Goal: Information Seeking & Learning: Check status

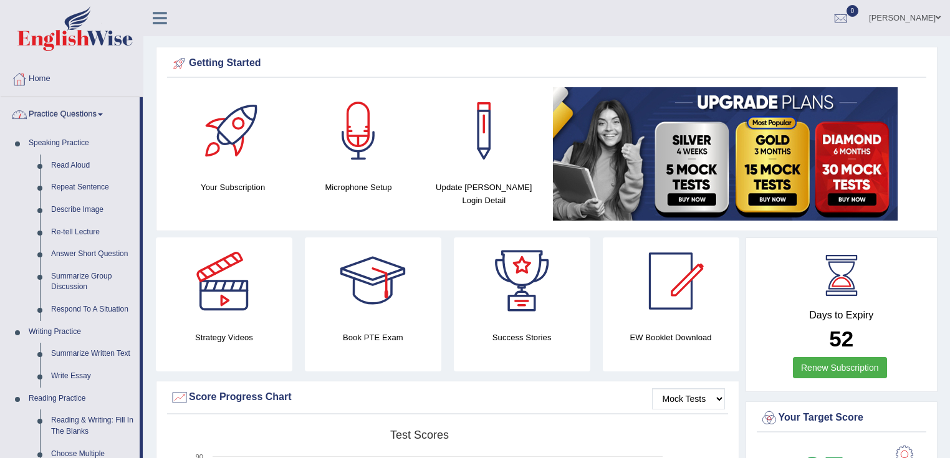
drag, startPoint x: 0, startPoint y: 0, endPoint x: 67, endPoint y: 110, distance: 128.9
click at [67, 110] on link "Practice Questions" at bounding box center [70, 112] width 139 height 31
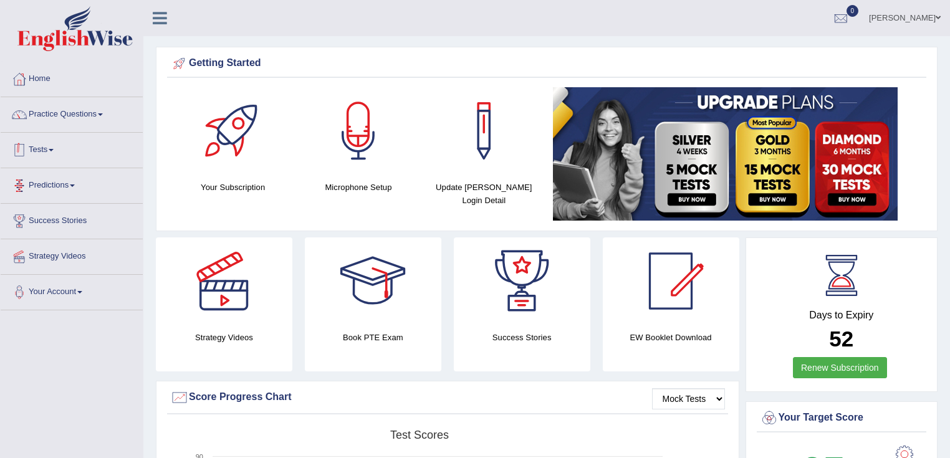
click at [48, 159] on link "Tests" at bounding box center [72, 148] width 142 height 31
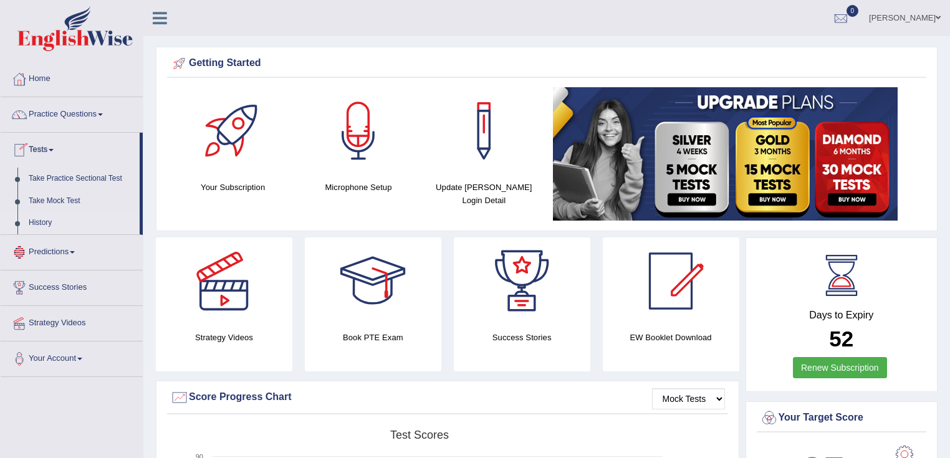
click at [30, 220] on link "History" at bounding box center [81, 223] width 117 height 22
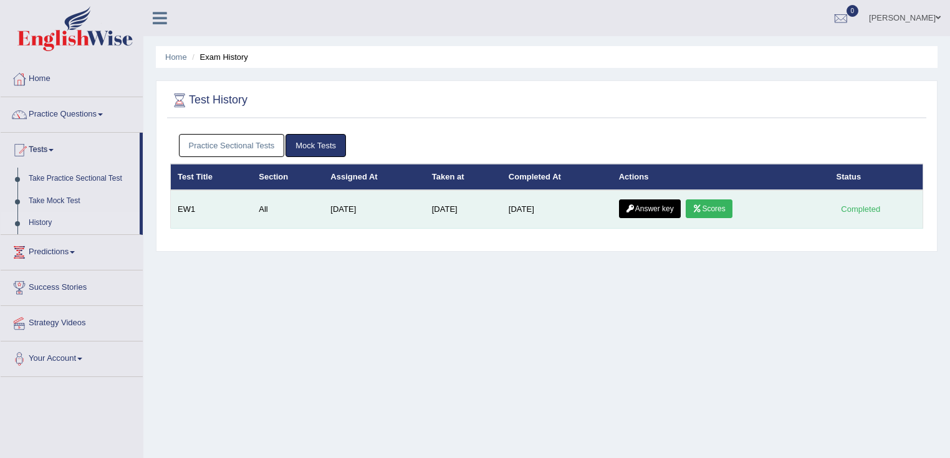
click at [661, 212] on link "Answer key" at bounding box center [650, 208] width 62 height 19
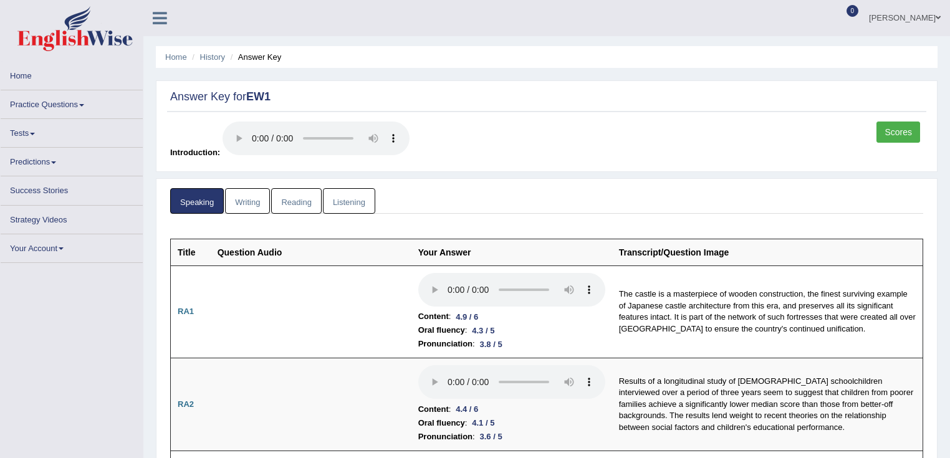
click at [902, 127] on link "Scores" at bounding box center [898, 132] width 44 height 21
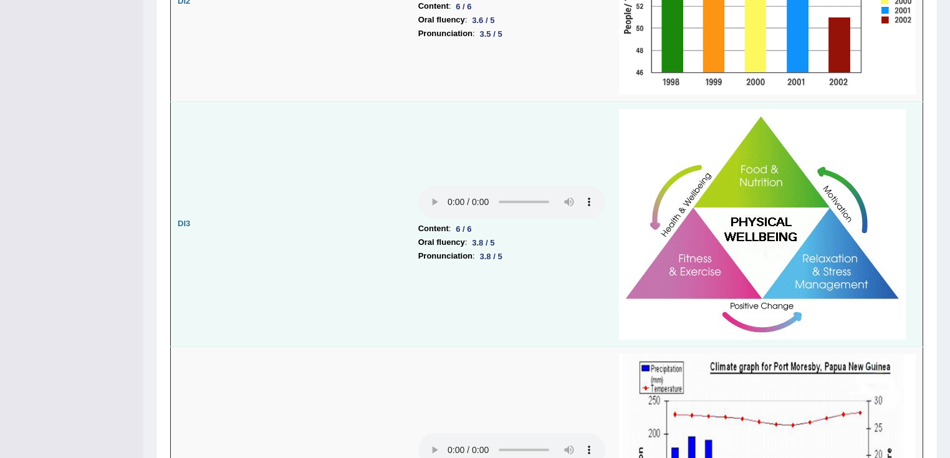
scroll to position [2144, 0]
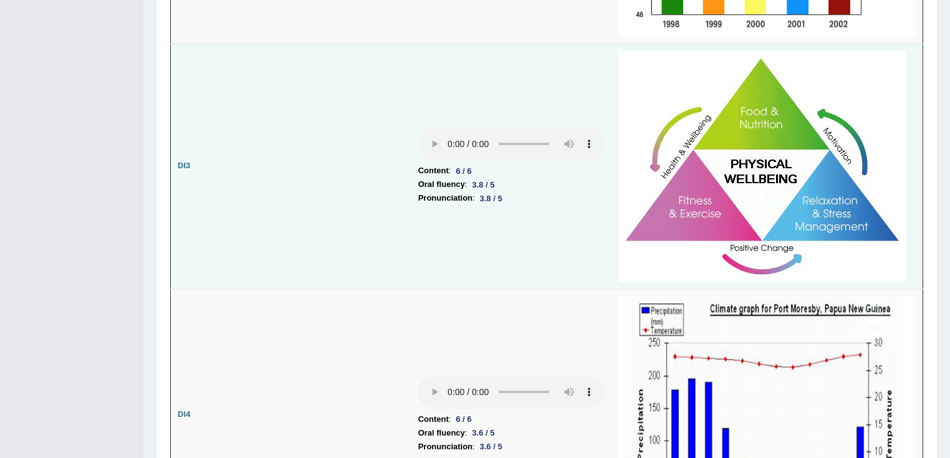
click at [413, 141] on td "Content : 6 / 6 Oral fluency : 3.8 / 5 Pronunciation : 3.8 / 5" at bounding box center [511, 166] width 201 height 245
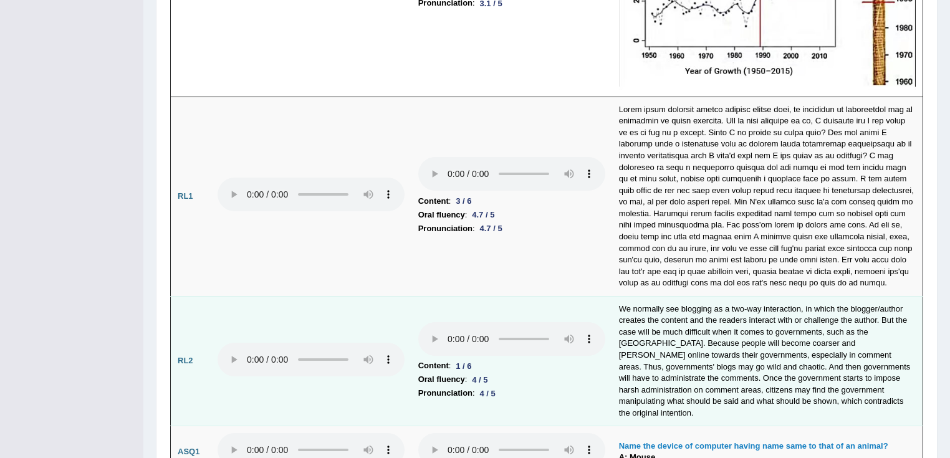
scroll to position [2892, 0]
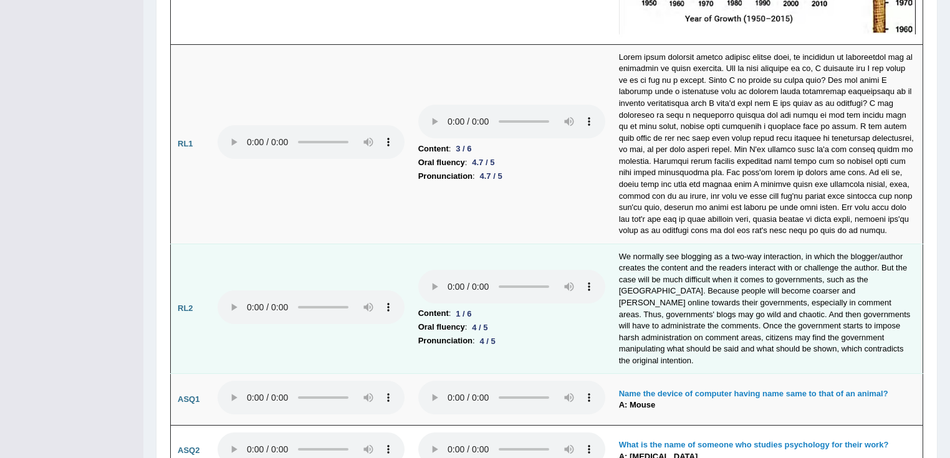
drag, startPoint x: 451, startPoint y: 297, endPoint x: 489, endPoint y: 294, distance: 37.6
click at [489, 307] on li "Content : 1 / 6" at bounding box center [511, 314] width 187 height 14
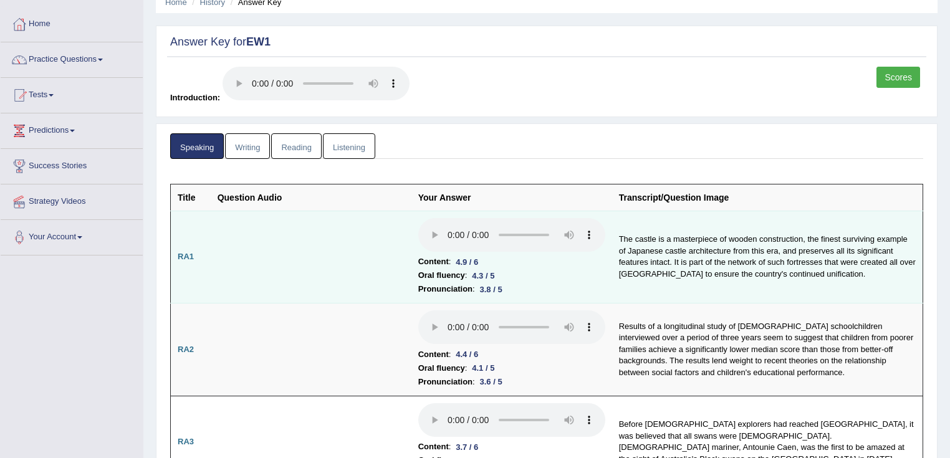
scroll to position [0, 0]
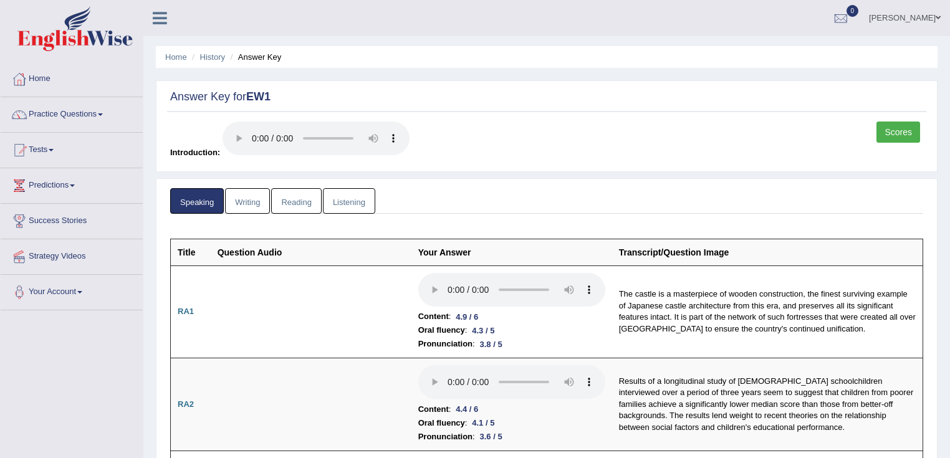
click at [245, 199] on link "Writing" at bounding box center [247, 201] width 45 height 26
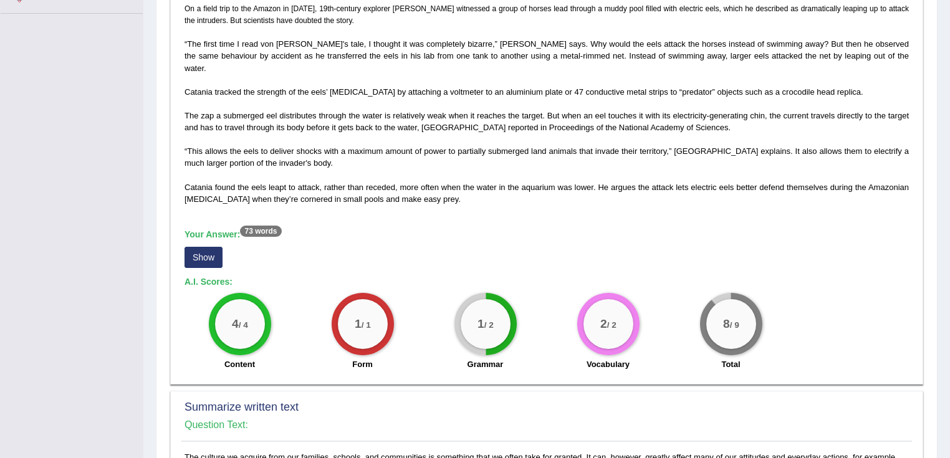
scroll to position [299, 0]
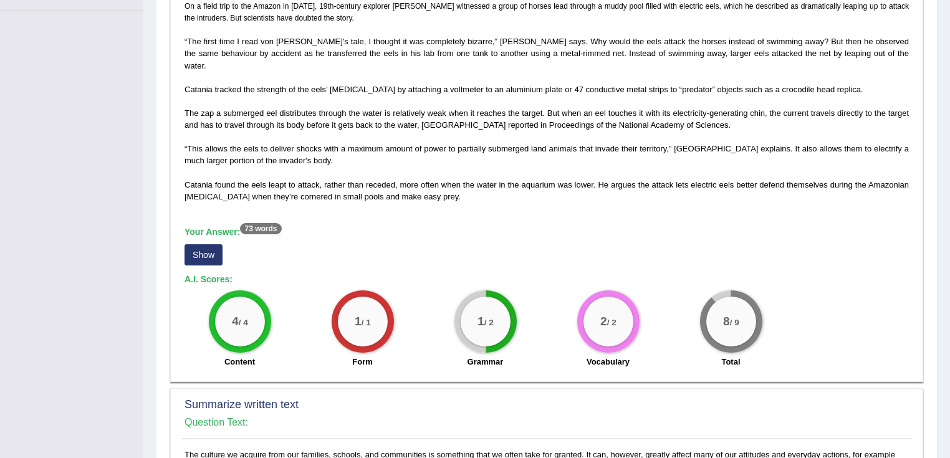
click at [219, 244] on button "Show" at bounding box center [203, 254] width 38 height 21
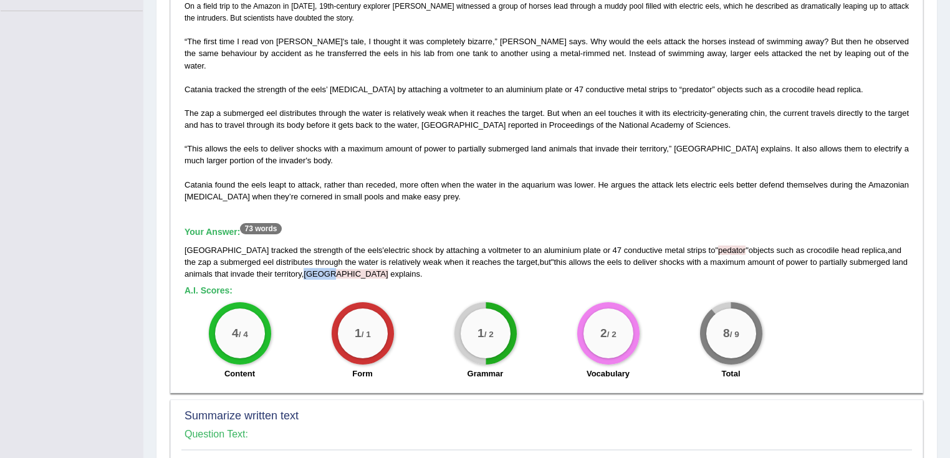
drag, startPoint x: 273, startPoint y: 265, endPoint x: 300, endPoint y: 267, distance: 27.5
click at [300, 267] on div "Catania tracked the strength of the eels ' electric shock by attaching a voltme…" at bounding box center [546, 262] width 724 height 36
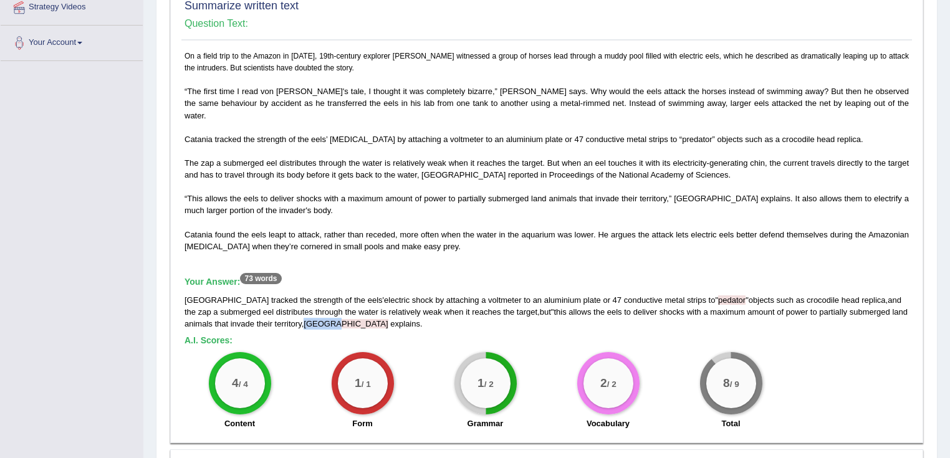
scroll to position [199, 0]
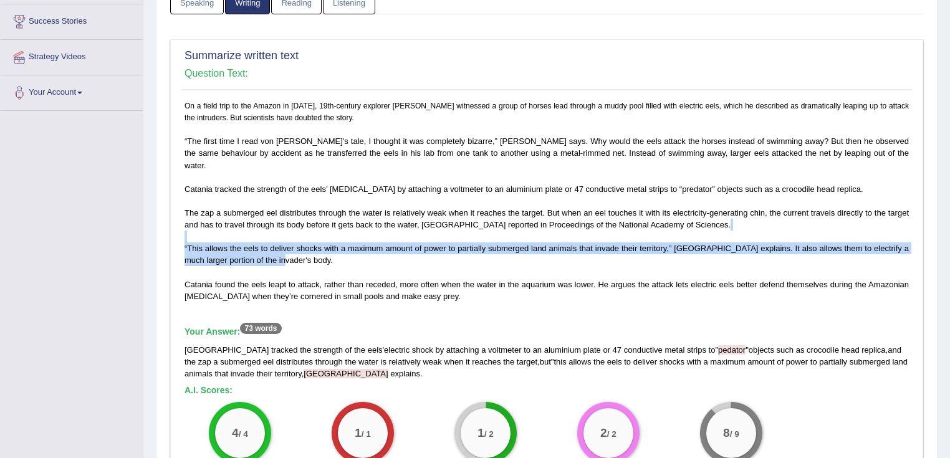
drag, startPoint x: 184, startPoint y: 229, endPoint x: 279, endPoint y: 252, distance: 97.4
click at [279, 252] on p "On a field trip to the Amazon in 1807, 19th-century explorer Alexander von Humb…" at bounding box center [546, 201] width 724 height 203
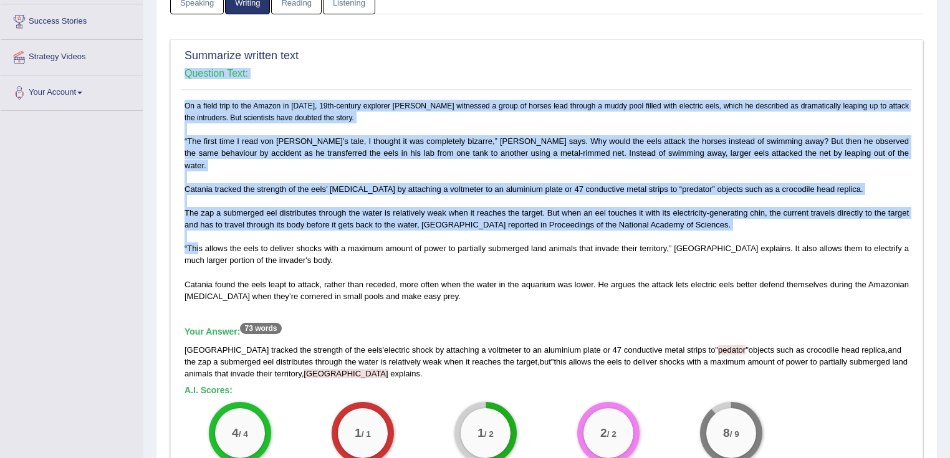
drag, startPoint x: 176, startPoint y: 231, endPoint x: 199, endPoint y: 231, distance: 23.1
click at [199, 231] on div "Summarize written text Question Text: On a field trip to the Amazon in 1807, 19…" at bounding box center [546, 266] width 753 height 454
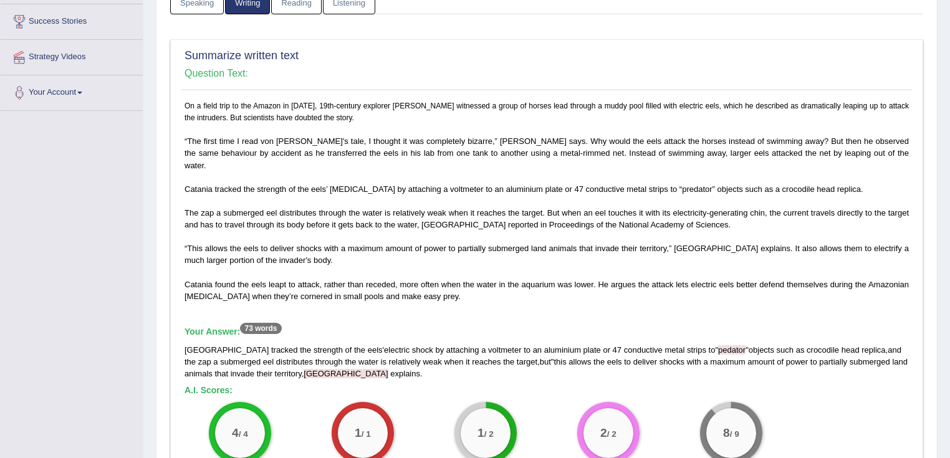
click at [202, 280] on span "Catania found the eels leapt to attack, rather than receded, more often when th…" at bounding box center [546, 290] width 724 height 21
drag, startPoint x: 180, startPoint y: 235, endPoint x: 208, endPoint y: 234, distance: 27.4
click at [204, 234] on div "Summarize written text Question Text: On a field trip to the Amazon in 1807, 19…" at bounding box center [546, 266] width 753 height 454
click at [227, 312] on div "On a field trip to the Amazon in 1807, 19th-century explorer Alexander von Humb…" at bounding box center [546, 293] width 730 height 386
drag, startPoint x: 713, startPoint y: 234, endPoint x: 745, endPoint y: 234, distance: 31.8
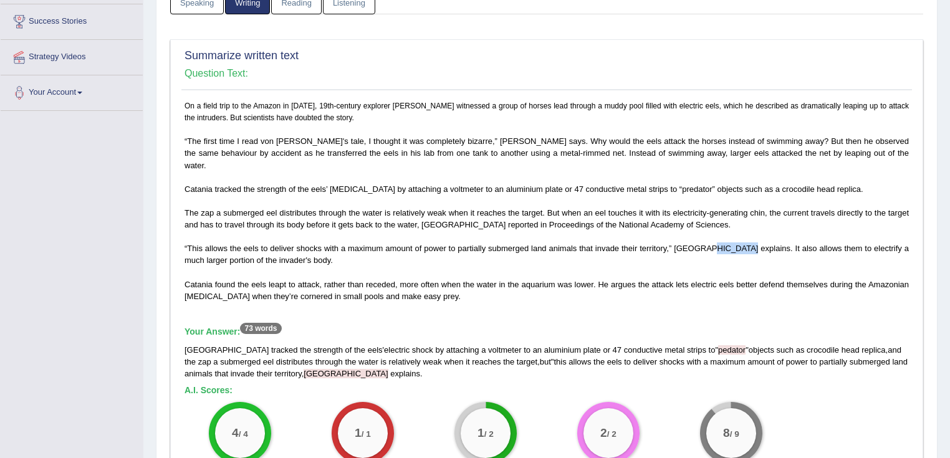
click at [745, 244] on span "“This allows the eels to deliver shocks with a maximum amount of power to parti…" at bounding box center [546, 272] width 724 height 57
click at [762, 294] on div "On a field trip to the Amazon in 1807, 19th-century explorer Alexander von Humb…" at bounding box center [546, 293] width 730 height 386
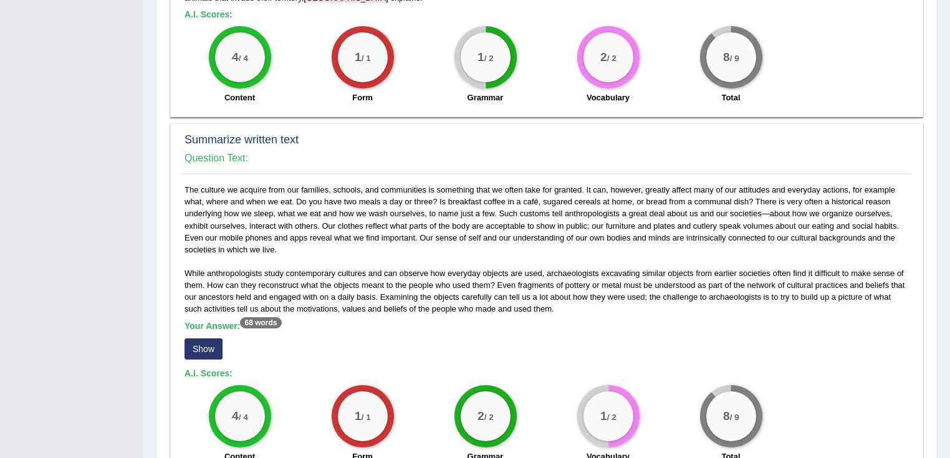
scroll to position [648, 0]
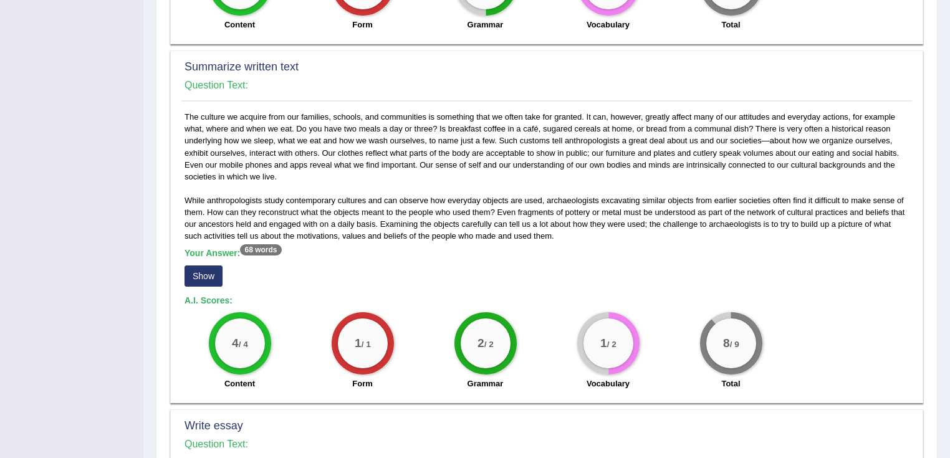
click at [202, 265] on button "Show" at bounding box center [203, 275] width 38 height 21
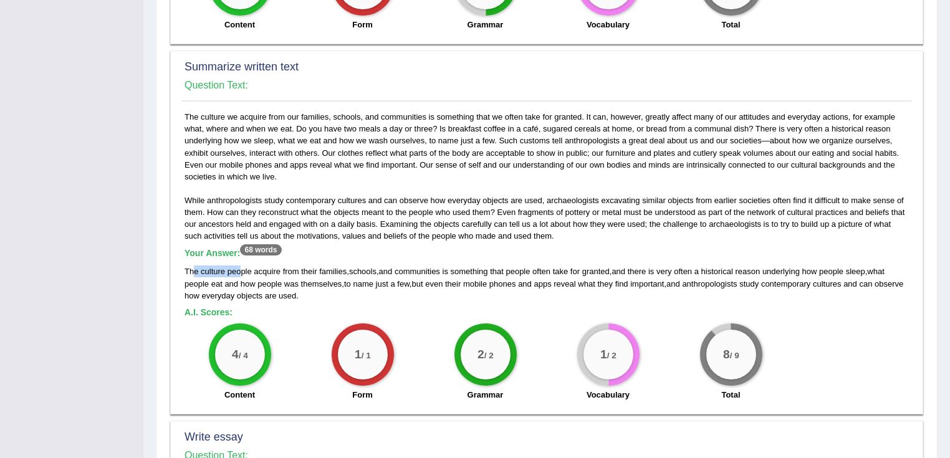
drag, startPoint x: 194, startPoint y: 257, endPoint x: 249, endPoint y: 259, distance: 54.9
click at [249, 265] on div "The culture people acquire from their families , schools , and communities is s…" at bounding box center [546, 283] width 724 height 36
drag, startPoint x: 818, startPoint y: 267, endPoint x: 838, endPoint y: 267, distance: 19.9
click at [838, 267] on div "The culture people acquire from their families , schools , and communities is s…" at bounding box center [546, 283] width 724 height 36
click at [262, 291] on span "objects" at bounding box center [250, 295] width 26 height 9
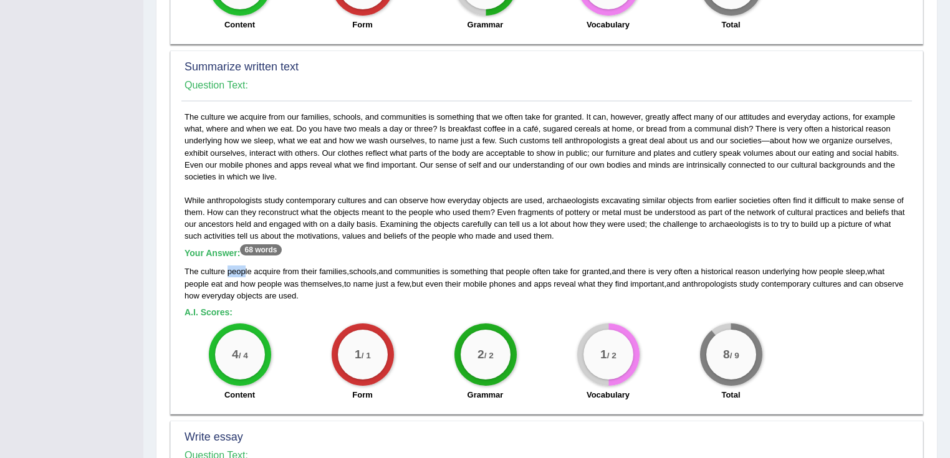
drag, startPoint x: 227, startPoint y: 254, endPoint x: 269, endPoint y: 261, distance: 42.4
click at [261, 265] on div "The culture people acquire from their families , schools , and communities is s…" at bounding box center [546, 283] width 724 height 36
drag, startPoint x: 236, startPoint y: 273, endPoint x: 351, endPoint y: 270, distance: 114.7
click at [305, 272] on div "The culture people acquire from their families , schools , and communities is s…" at bounding box center [546, 283] width 724 height 36
drag, startPoint x: 843, startPoint y: 261, endPoint x: 877, endPoint y: 261, distance: 34.9
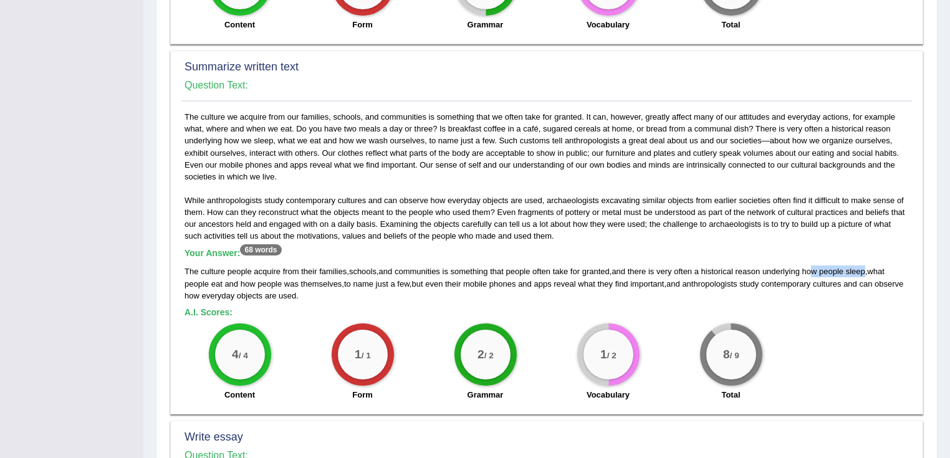
click at [869, 265] on div "The culture people acquire from their families , schools , and communities is s…" at bounding box center [546, 283] width 724 height 36
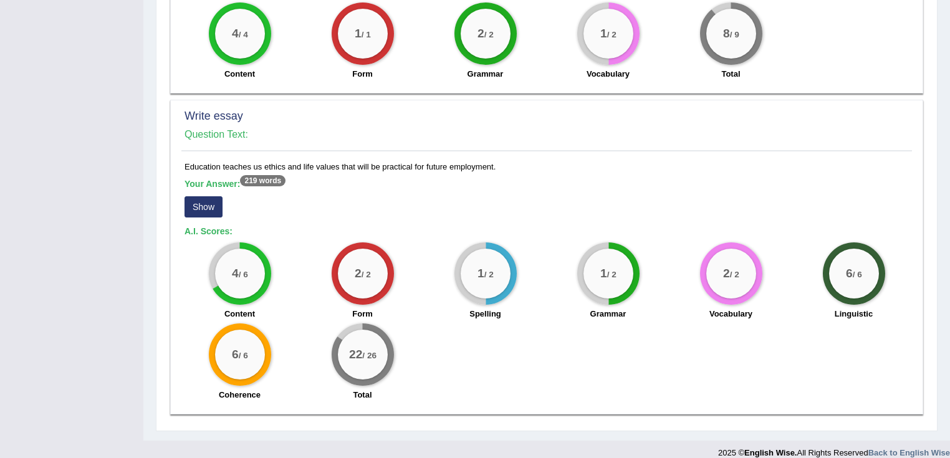
click at [210, 196] on button "Show" at bounding box center [203, 206] width 38 height 21
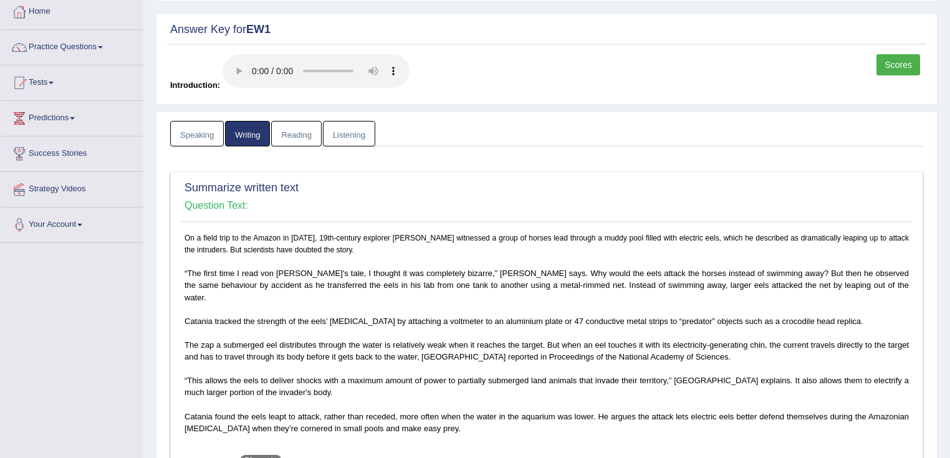
scroll to position [0, 0]
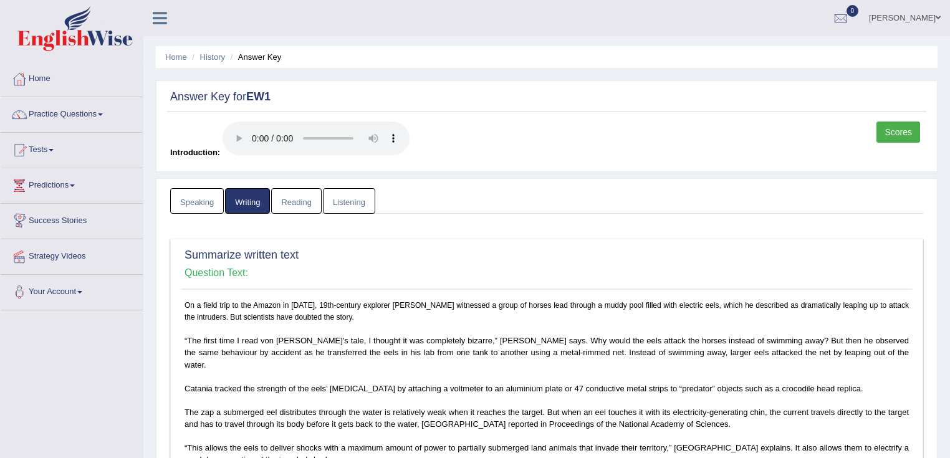
click at [361, 202] on link "Listening" at bounding box center [349, 201] width 52 height 26
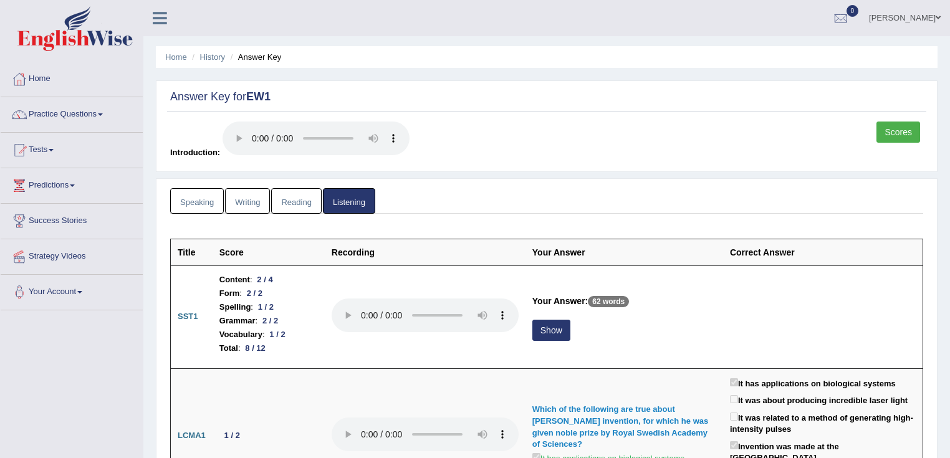
click at [890, 140] on link "Scores" at bounding box center [898, 132] width 44 height 21
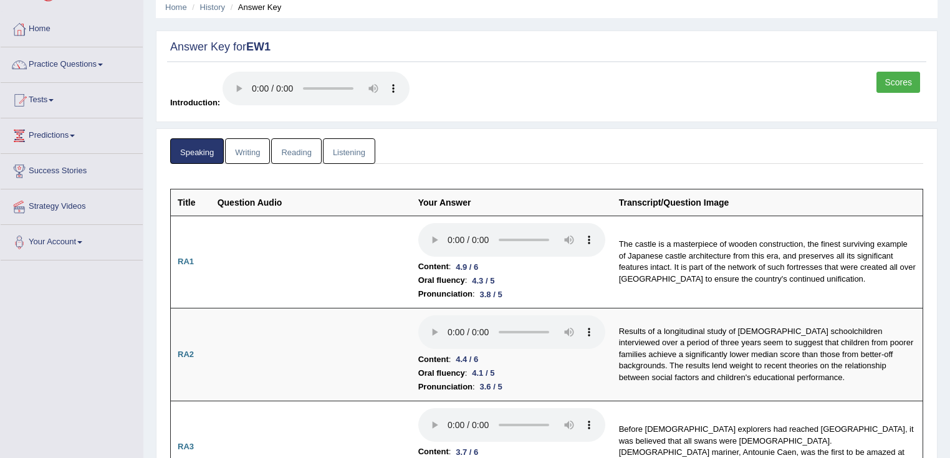
click at [363, 148] on link "Listening" at bounding box center [349, 151] width 52 height 26
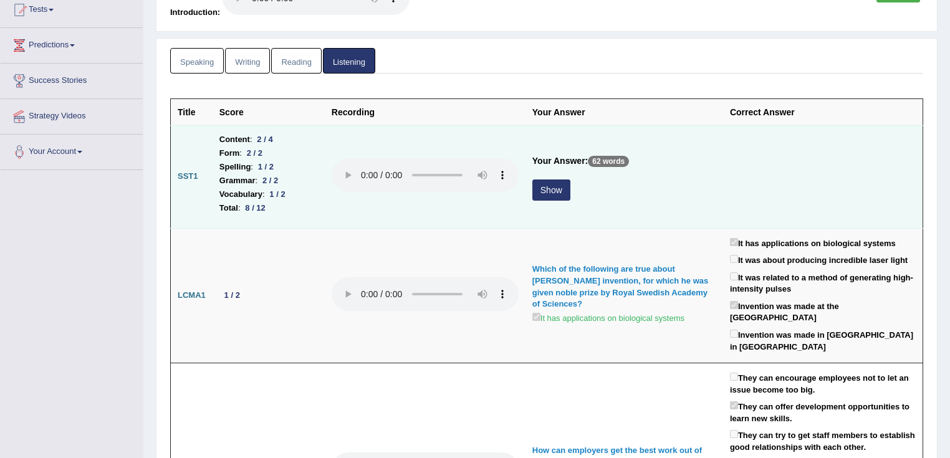
scroll to position [150, 0]
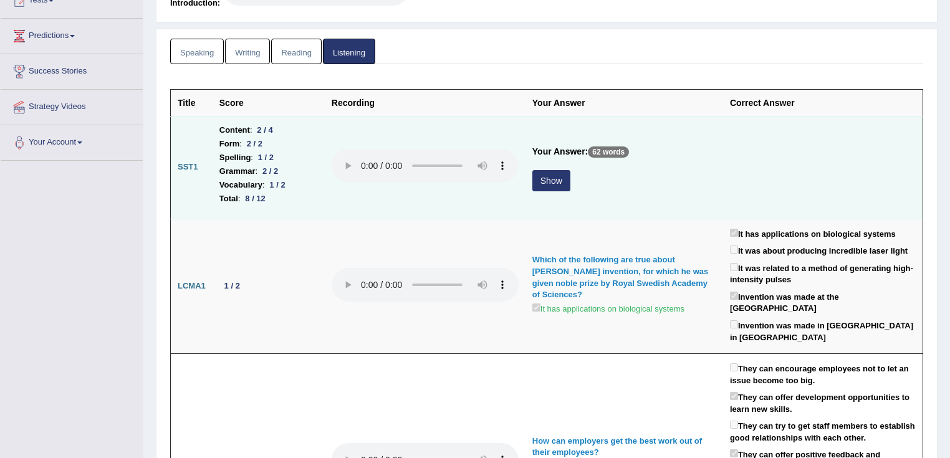
click at [538, 187] on button "Show" at bounding box center [551, 180] width 38 height 21
click at [540, 182] on td "Your Answer: 62 words Show" at bounding box center [624, 167] width 198 height 103
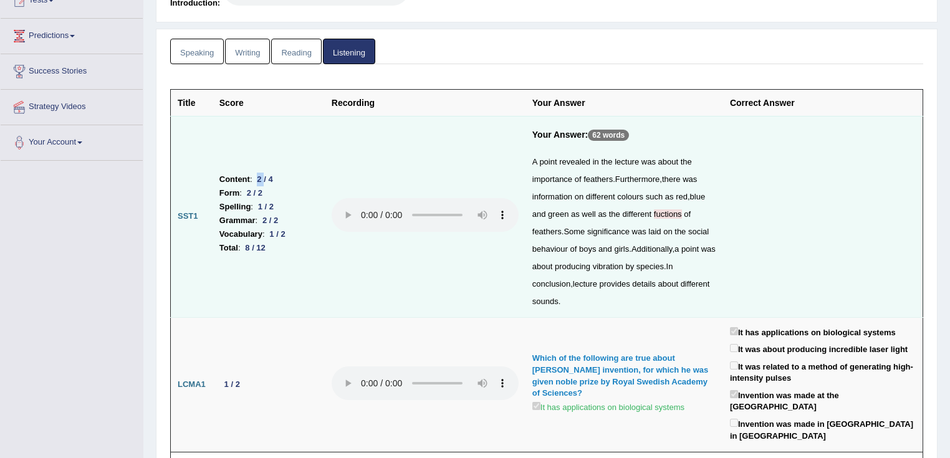
drag, startPoint x: 257, startPoint y: 177, endPoint x: 296, endPoint y: 176, distance: 39.3
click at [290, 176] on li "Content : 2 / 4" at bounding box center [268, 180] width 98 height 14
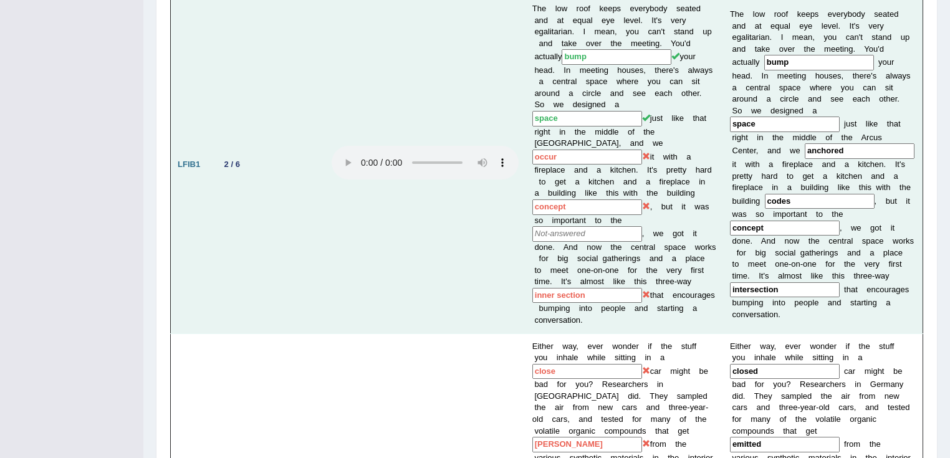
scroll to position [748, 0]
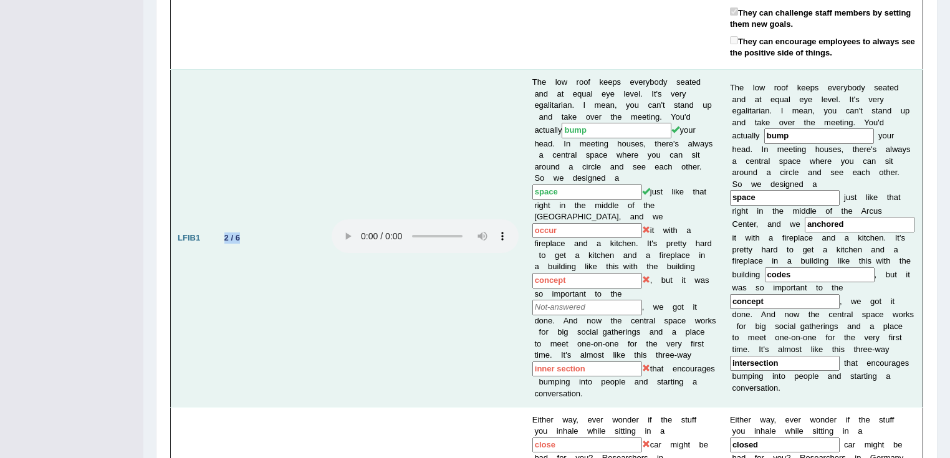
drag, startPoint x: 222, startPoint y: 200, endPoint x: 307, endPoint y: 202, distance: 84.2
click at [287, 202] on td "2 / 6" at bounding box center [269, 238] width 112 height 338
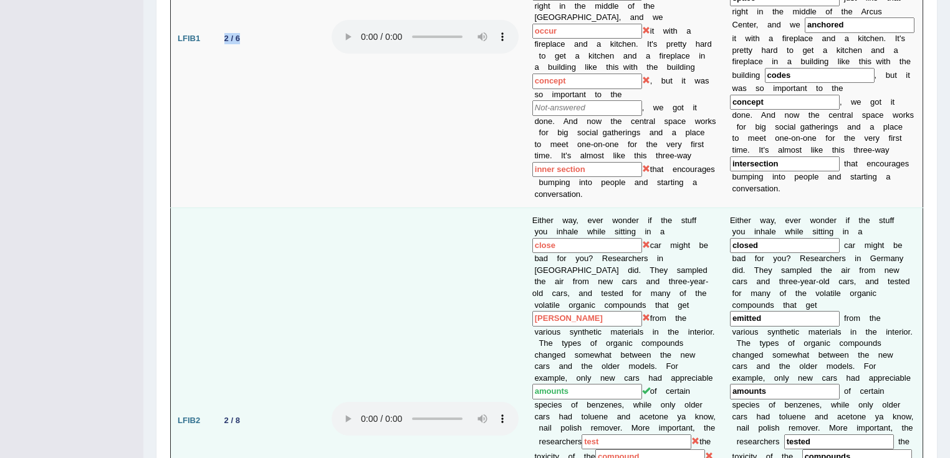
scroll to position [1047, 0]
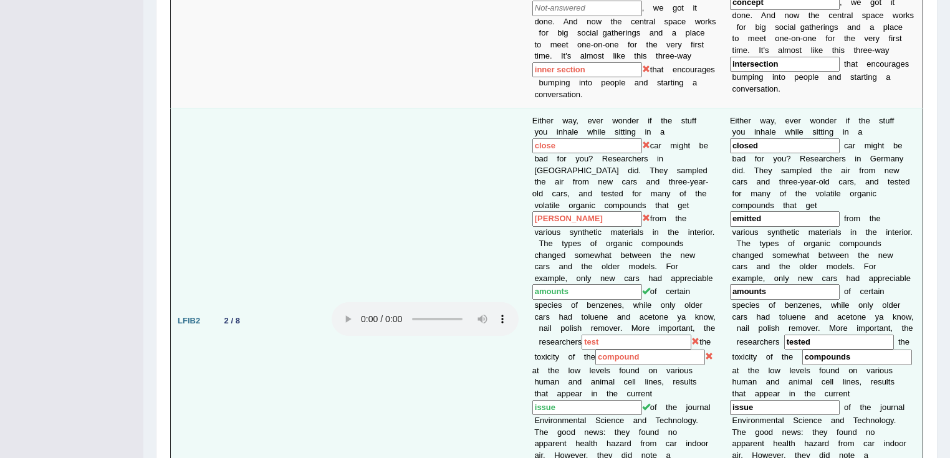
drag, startPoint x: 222, startPoint y: 273, endPoint x: 293, endPoint y: 276, distance: 71.1
click at [278, 279] on td "2 / 8" at bounding box center [269, 321] width 112 height 426
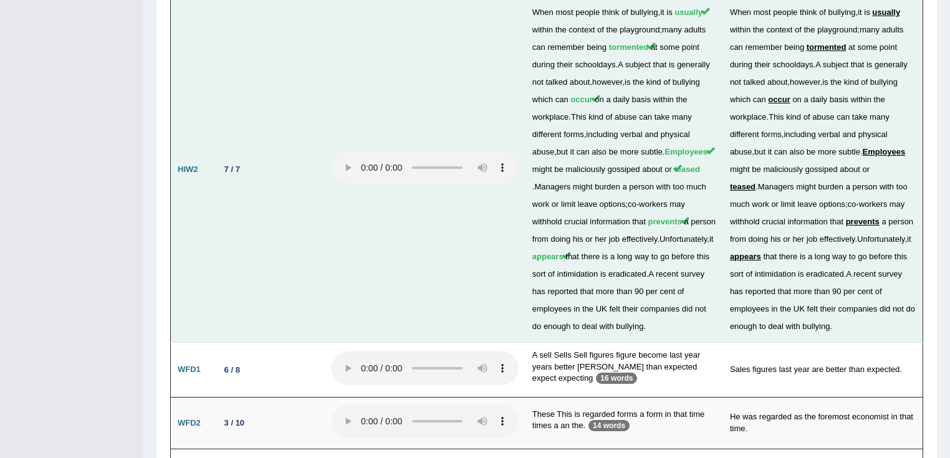
scroll to position [3053, 0]
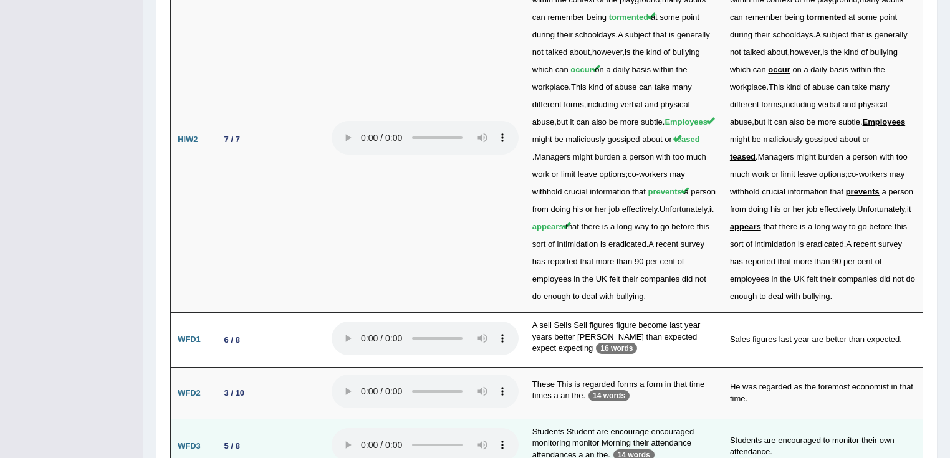
click at [257, 419] on td "5 / 8" at bounding box center [269, 446] width 112 height 55
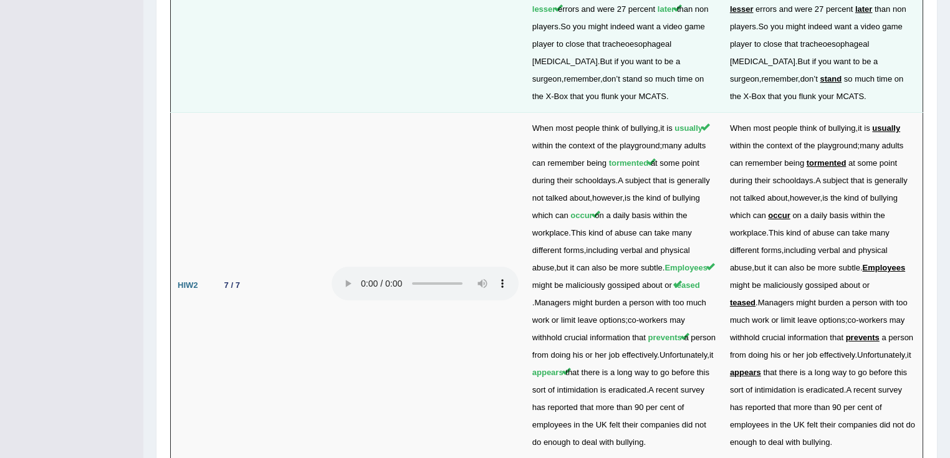
scroll to position [2803, 0]
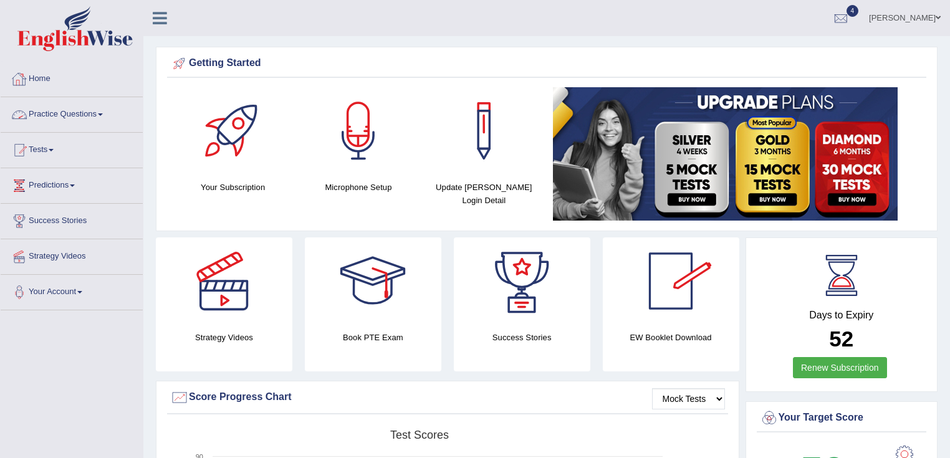
click at [82, 112] on link "Practice Questions" at bounding box center [72, 112] width 142 height 31
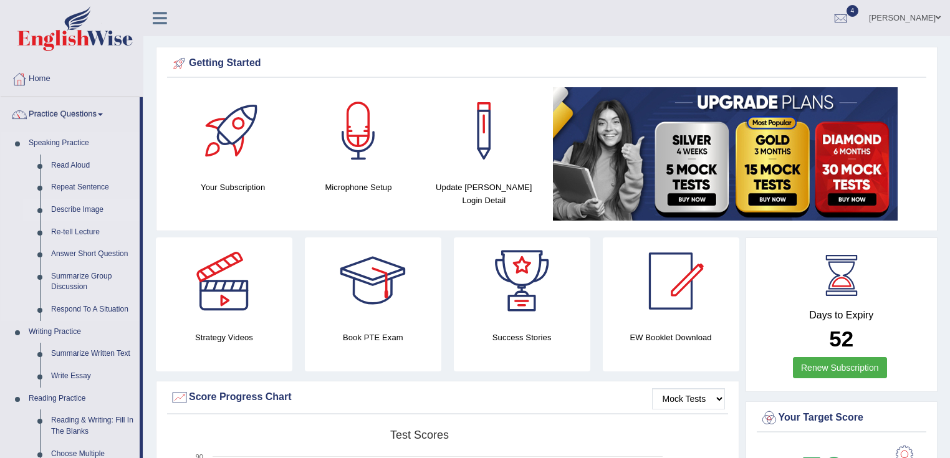
click at [78, 212] on link "Describe Image" at bounding box center [92, 210] width 94 height 22
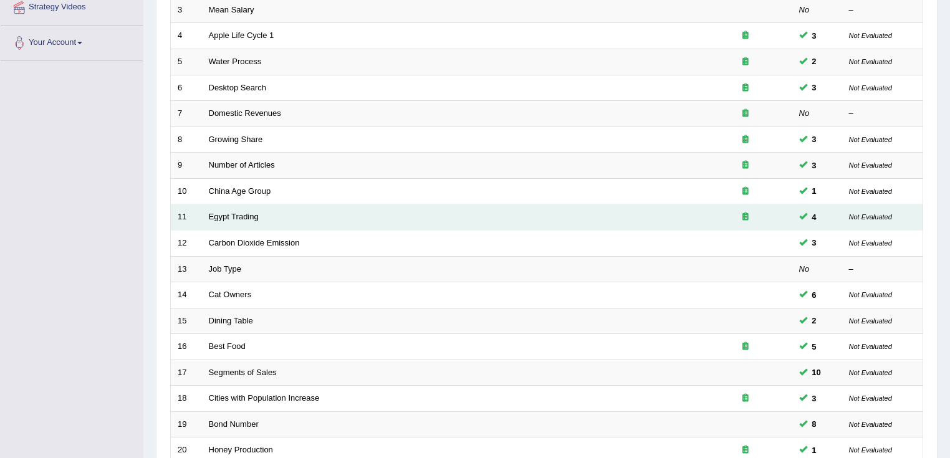
scroll to position [363, 0]
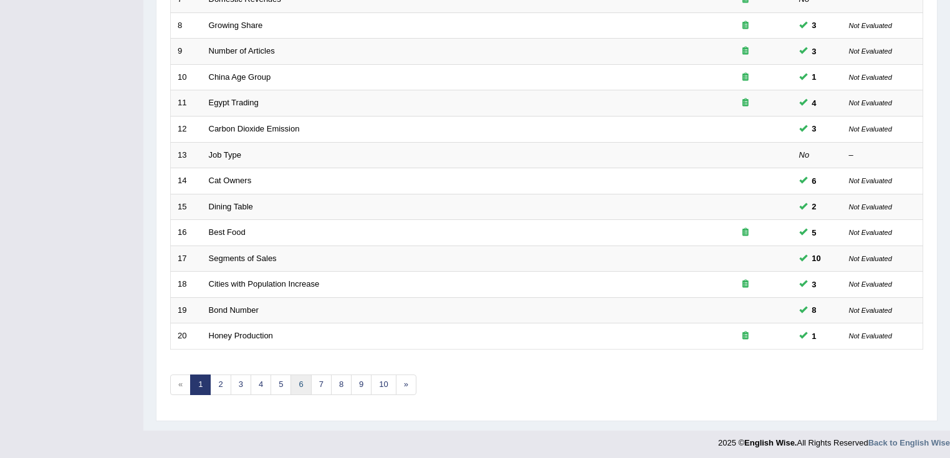
click at [302, 385] on link "6" at bounding box center [300, 385] width 21 height 21
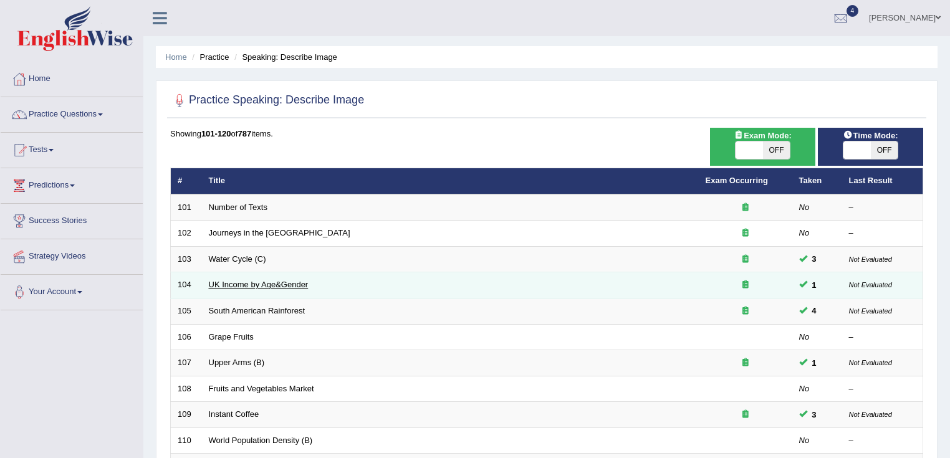
click at [254, 281] on link "UK Income by Age&Gender" at bounding box center [259, 284] width 100 height 9
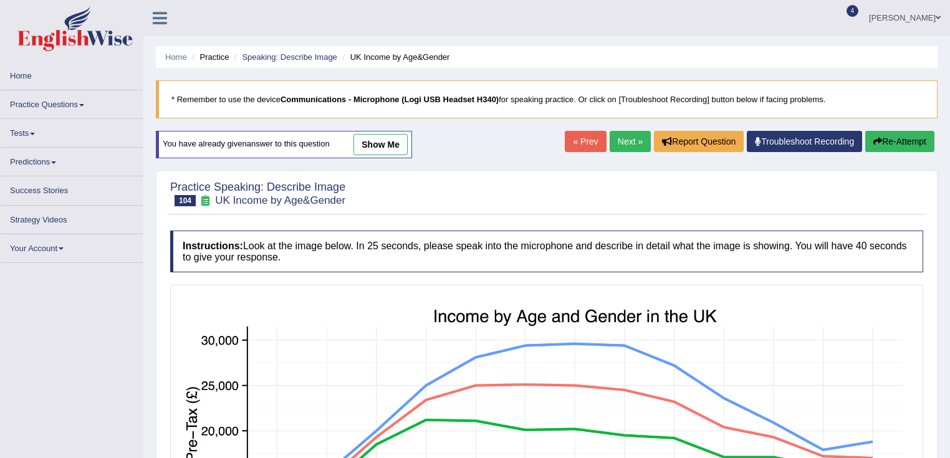
click at [409, 147] on div "You have already given answer to this question show me" at bounding box center [284, 144] width 256 height 27
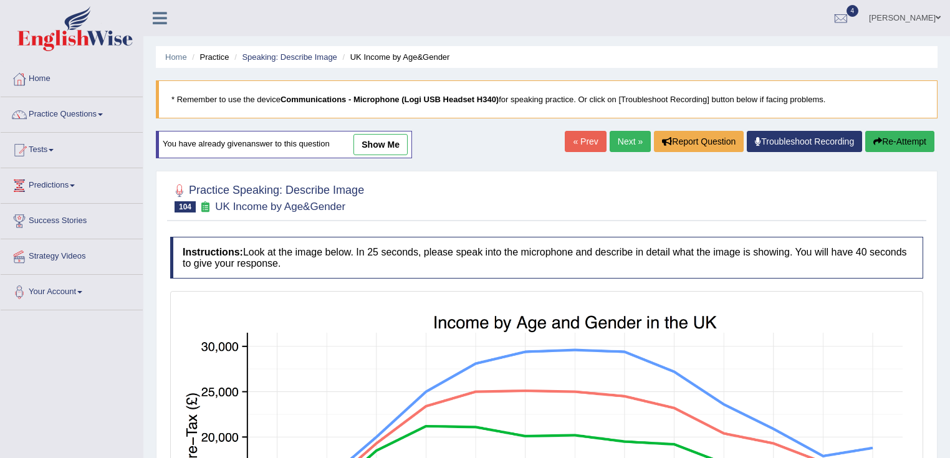
click at [404, 145] on link "show me" at bounding box center [380, 144] width 54 height 21
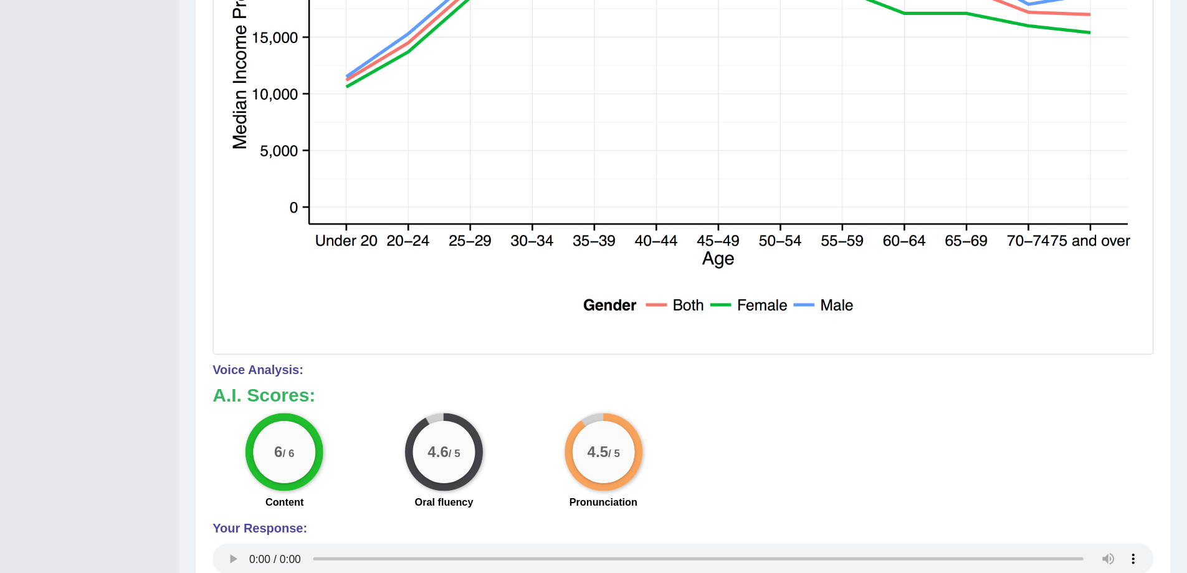
scroll to position [499, 0]
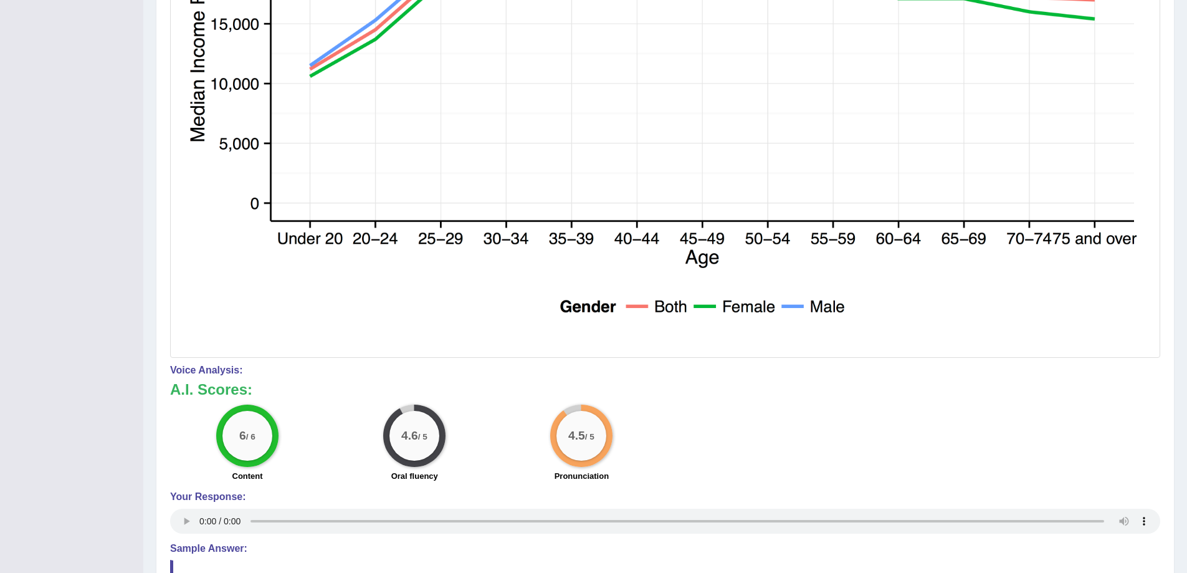
click at [949, 315] on img at bounding box center [665, 65] width 984 height 579
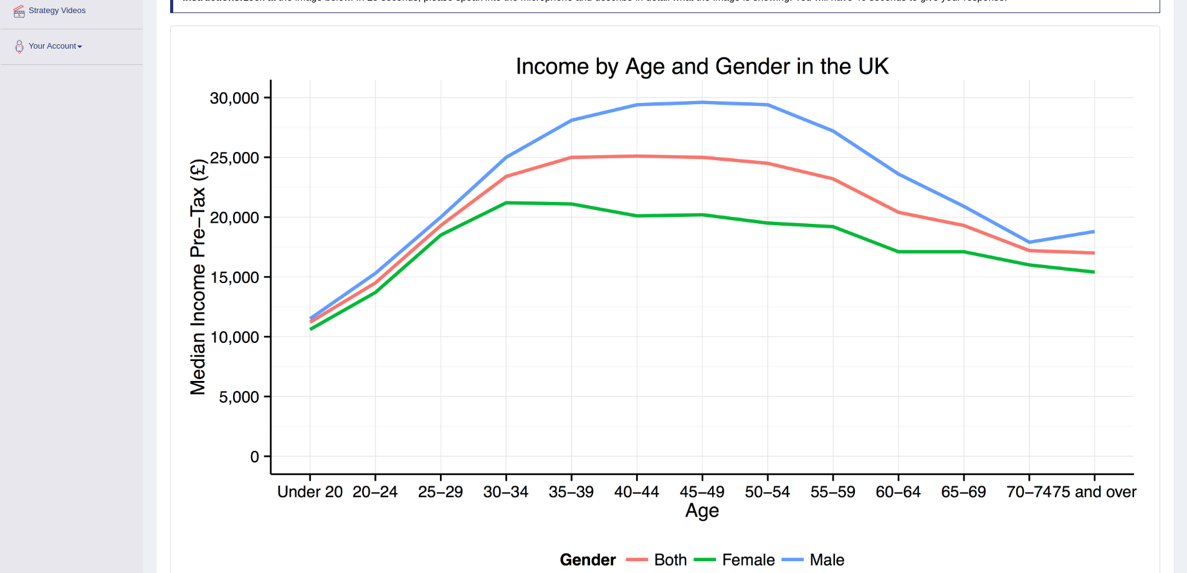
scroll to position [0, 0]
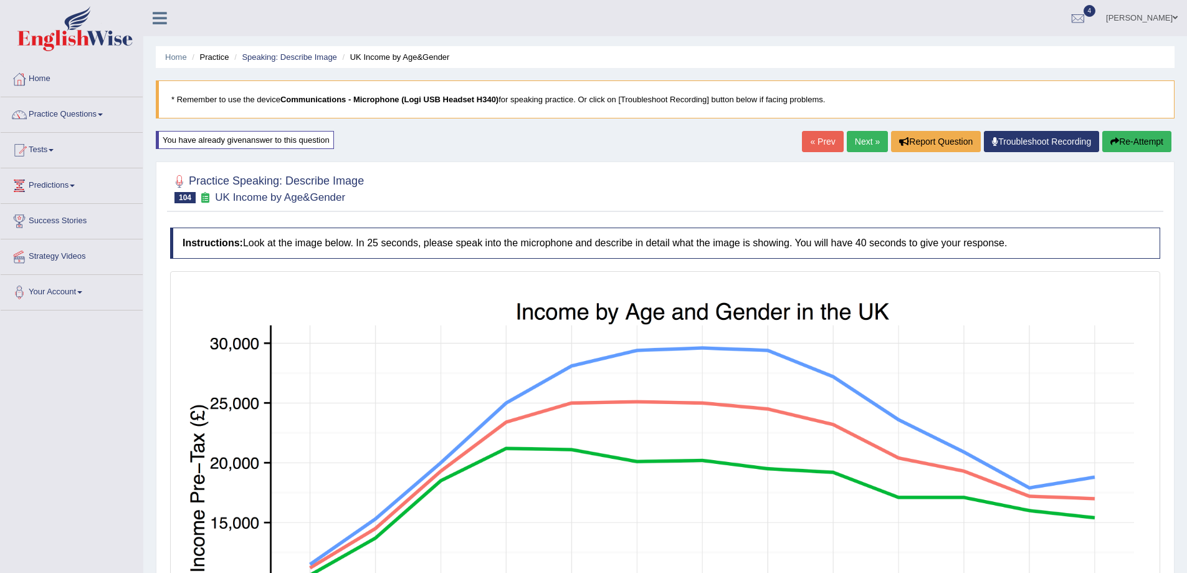
click at [866, 147] on link "Next »" at bounding box center [867, 141] width 41 height 21
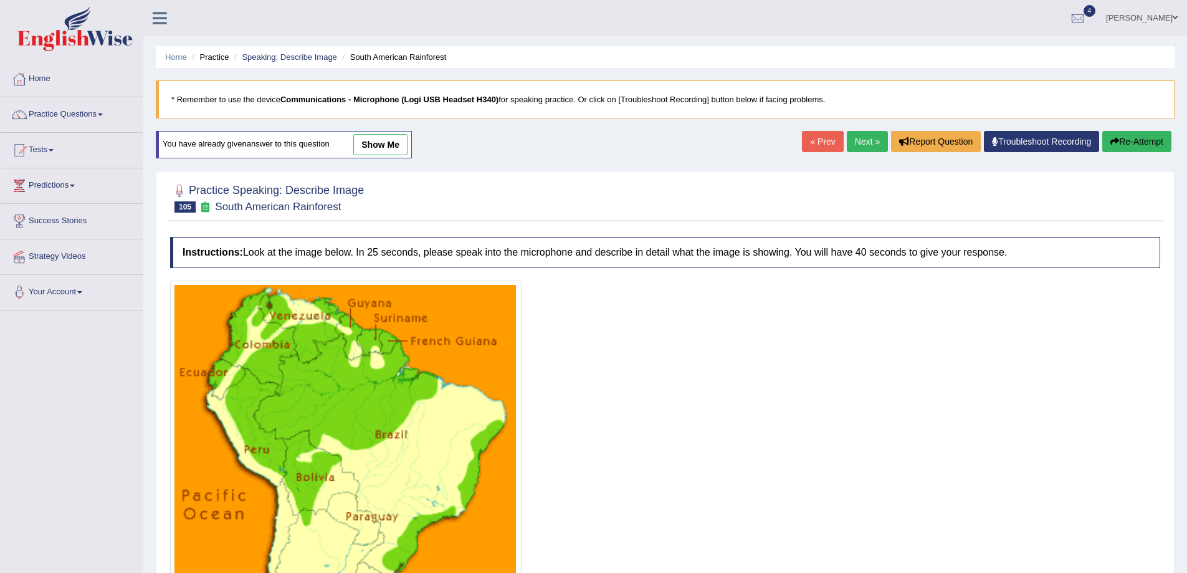
click at [847, 143] on link "Next »" at bounding box center [867, 141] width 41 height 21
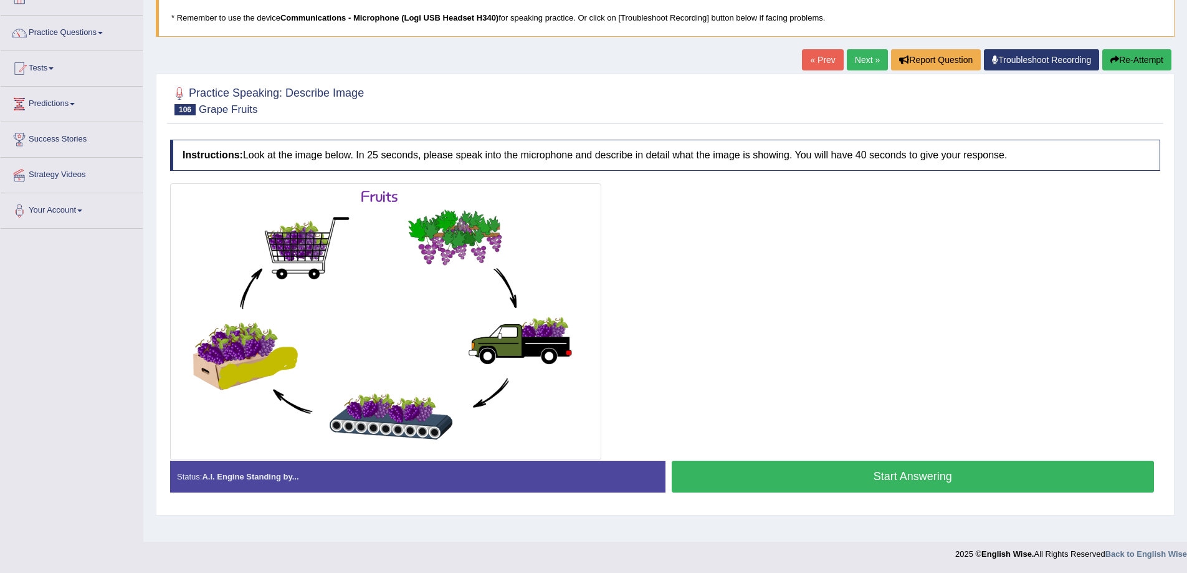
click at [869, 57] on link "Next »" at bounding box center [867, 59] width 41 height 21
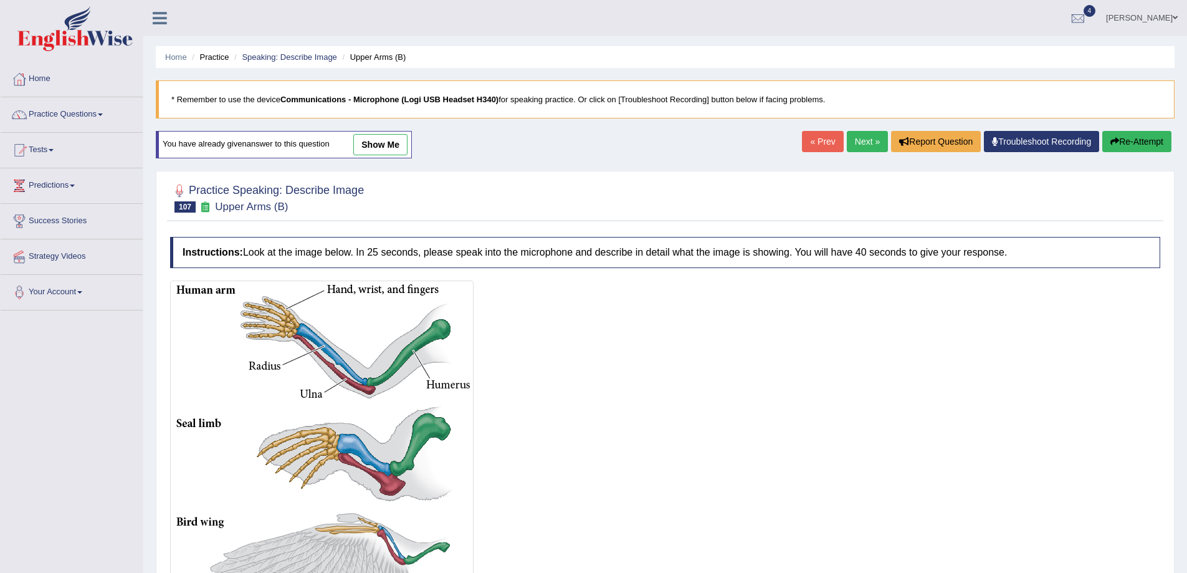
click at [861, 134] on link "Next »" at bounding box center [867, 141] width 41 height 21
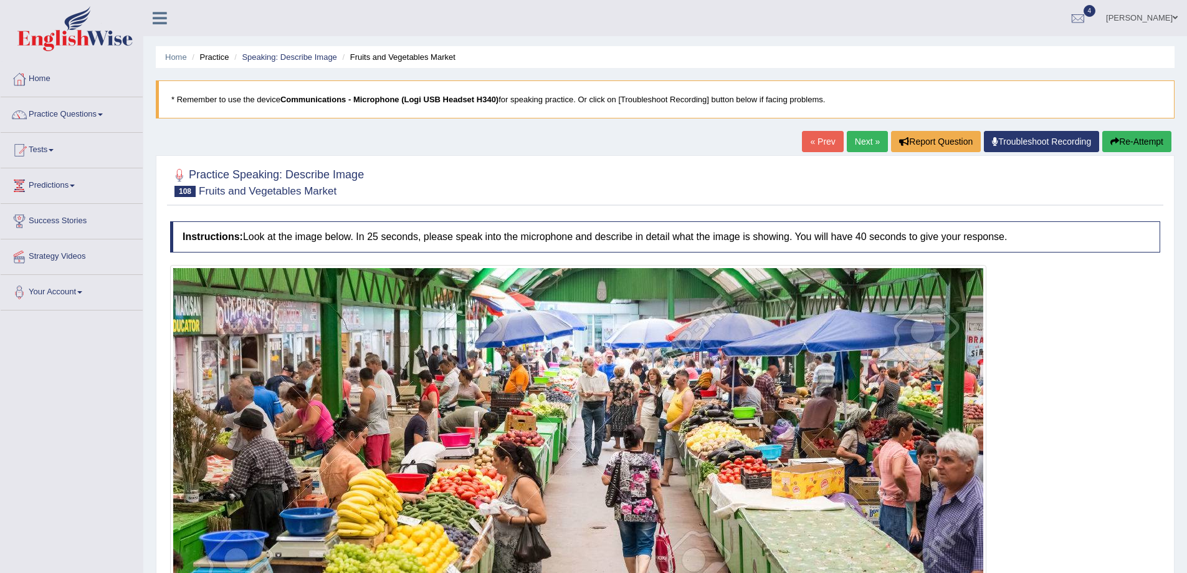
click at [857, 138] on link "Next »" at bounding box center [867, 141] width 41 height 21
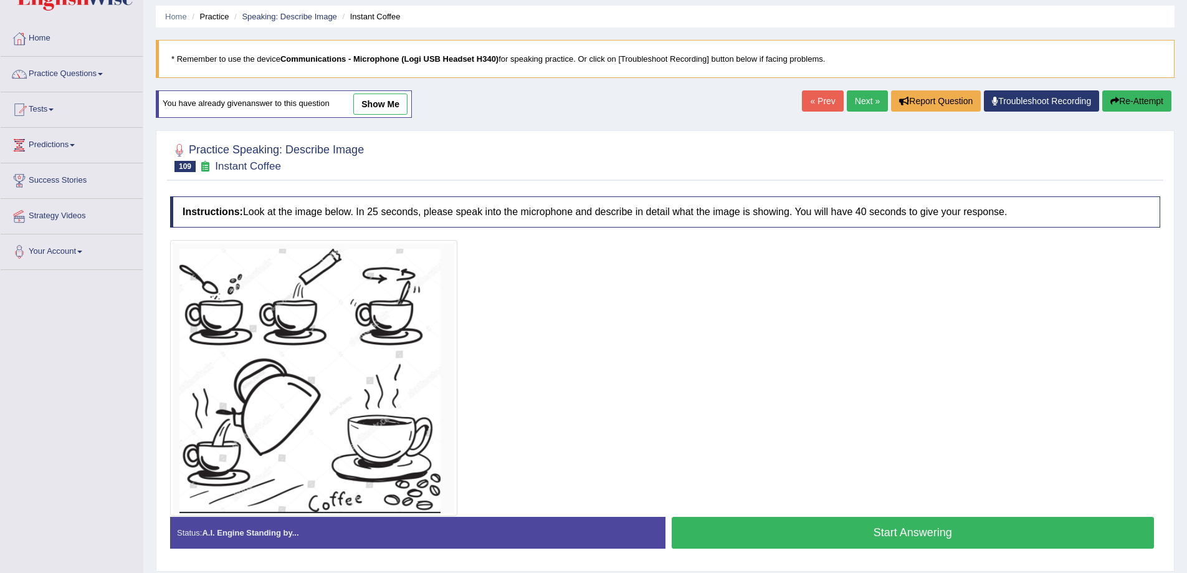
scroll to position [62, 0]
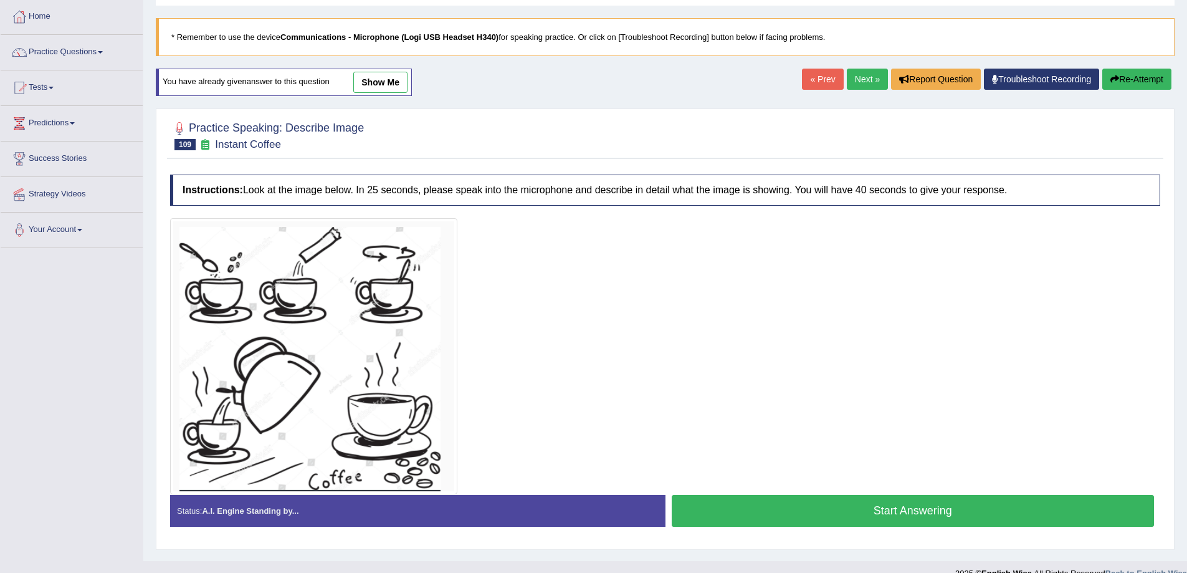
click at [876, 72] on link "Next »" at bounding box center [867, 79] width 41 height 21
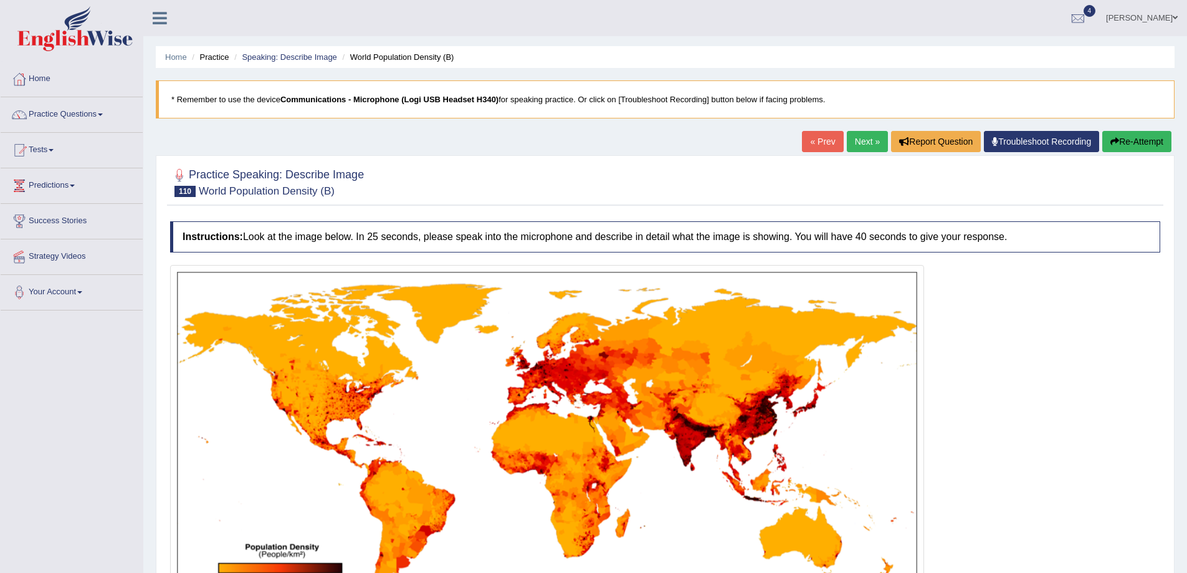
click at [869, 141] on link "Next »" at bounding box center [867, 141] width 41 height 21
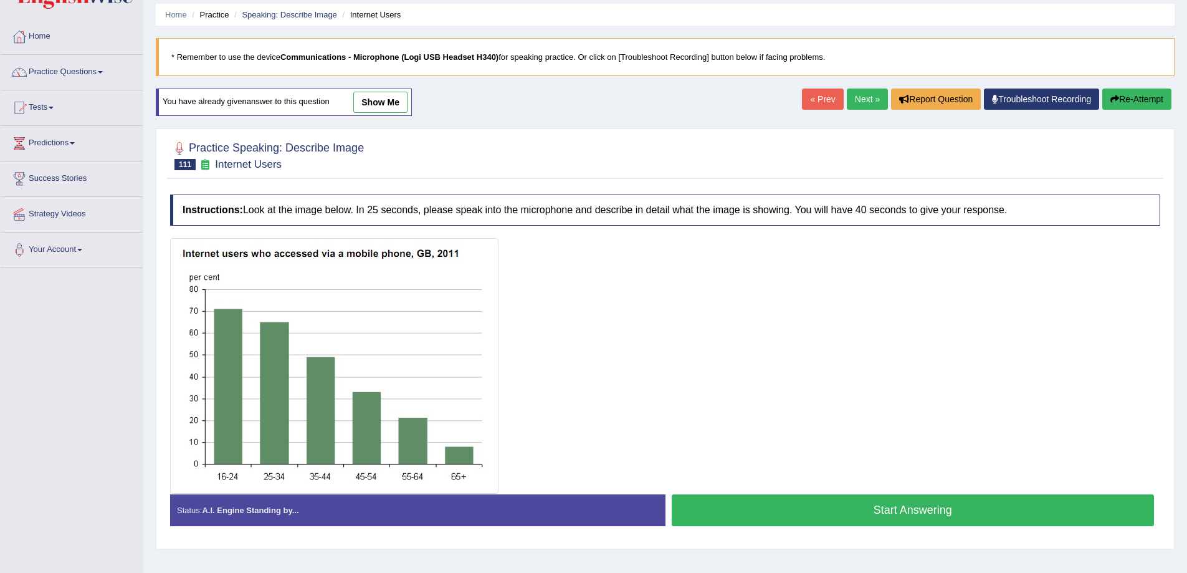
scroll to position [82, 0]
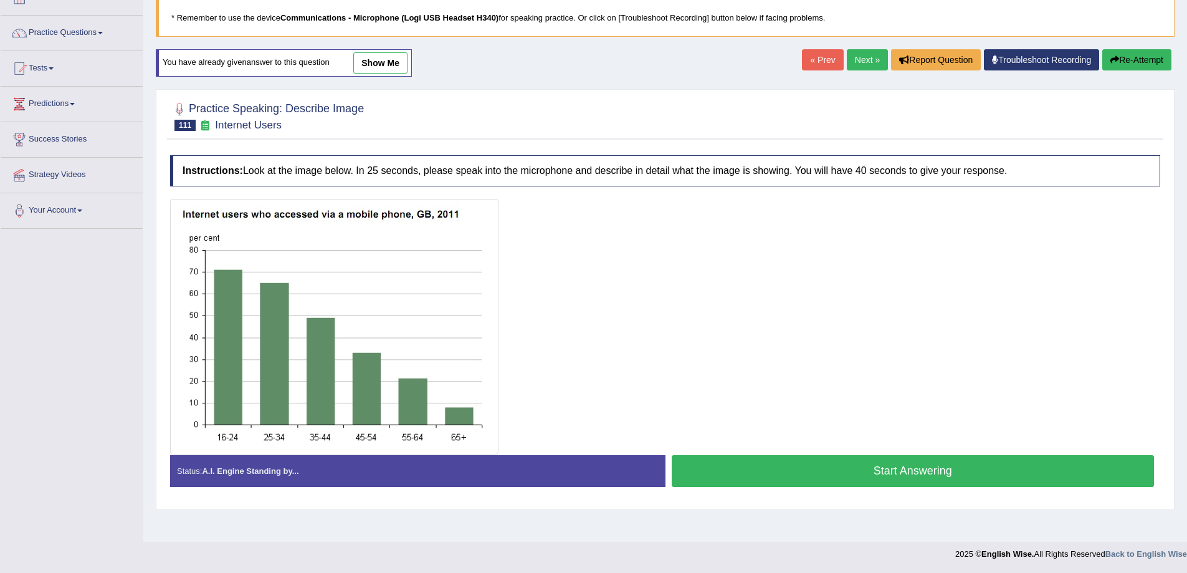
click at [864, 59] on link "Next »" at bounding box center [867, 59] width 41 height 21
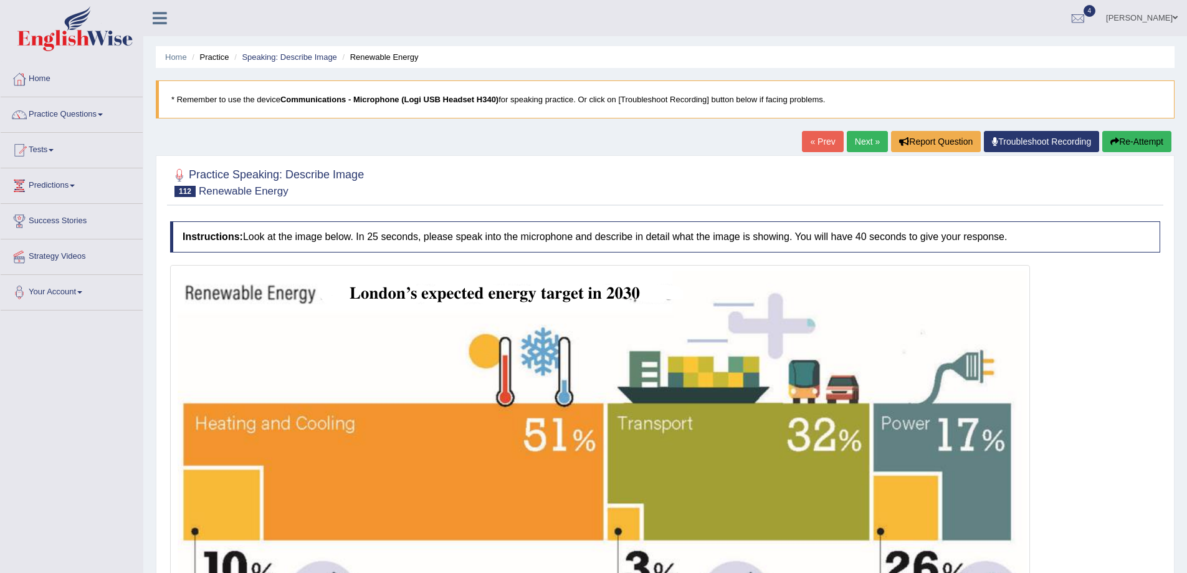
click at [859, 145] on link "Next »" at bounding box center [867, 141] width 41 height 21
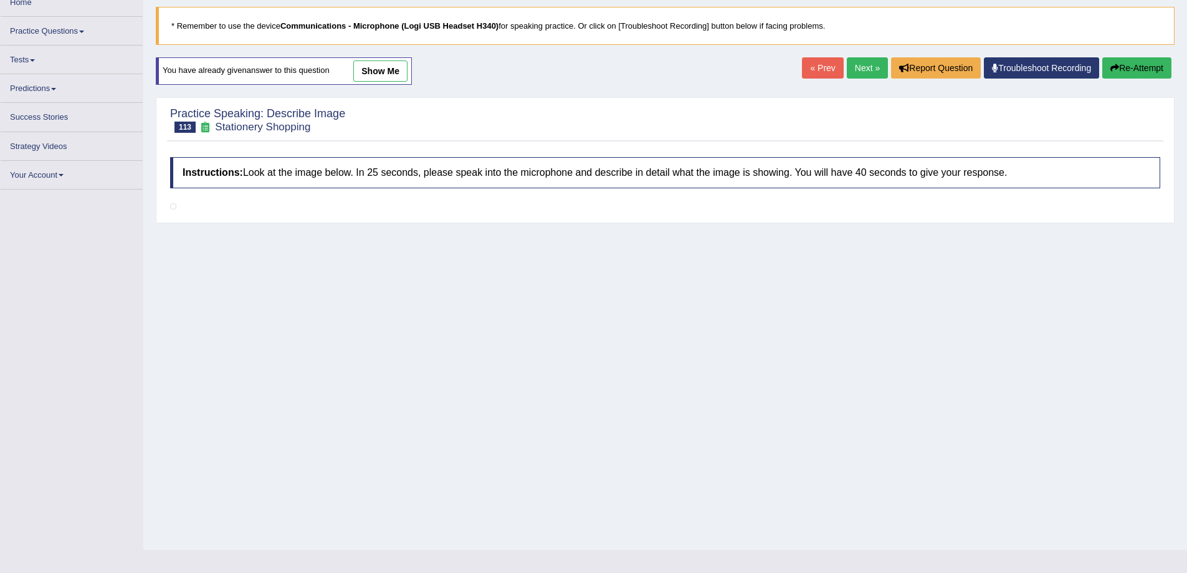
scroll to position [75, 0]
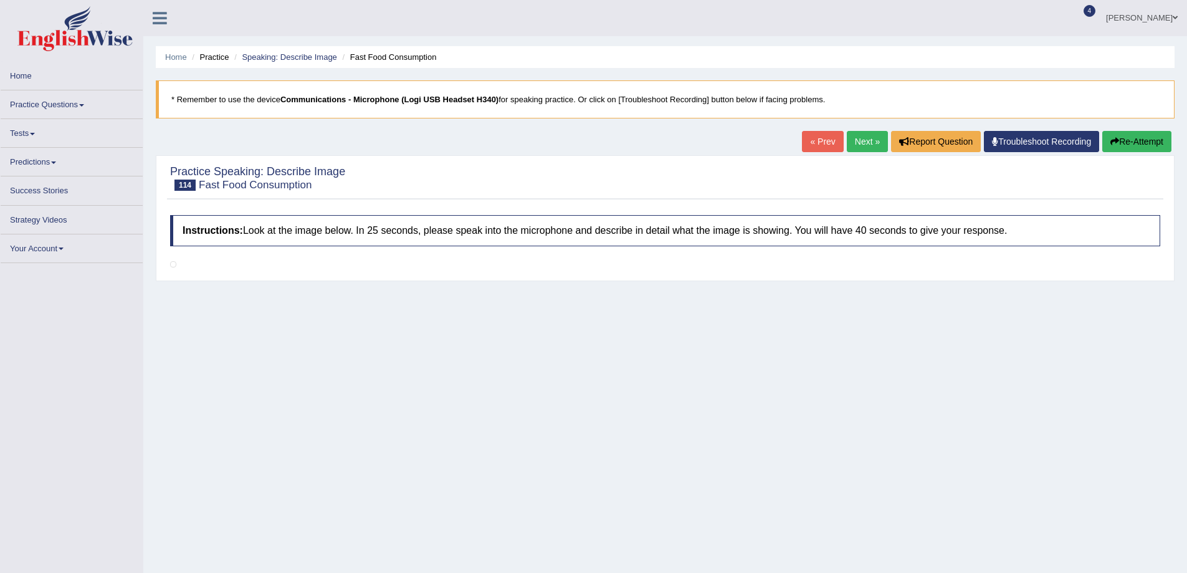
click at [867, 161] on div "Practice Speaking: Describe Image 114 Fast Food Consumption Instructions: Look …" at bounding box center [665, 218] width 1019 height 126
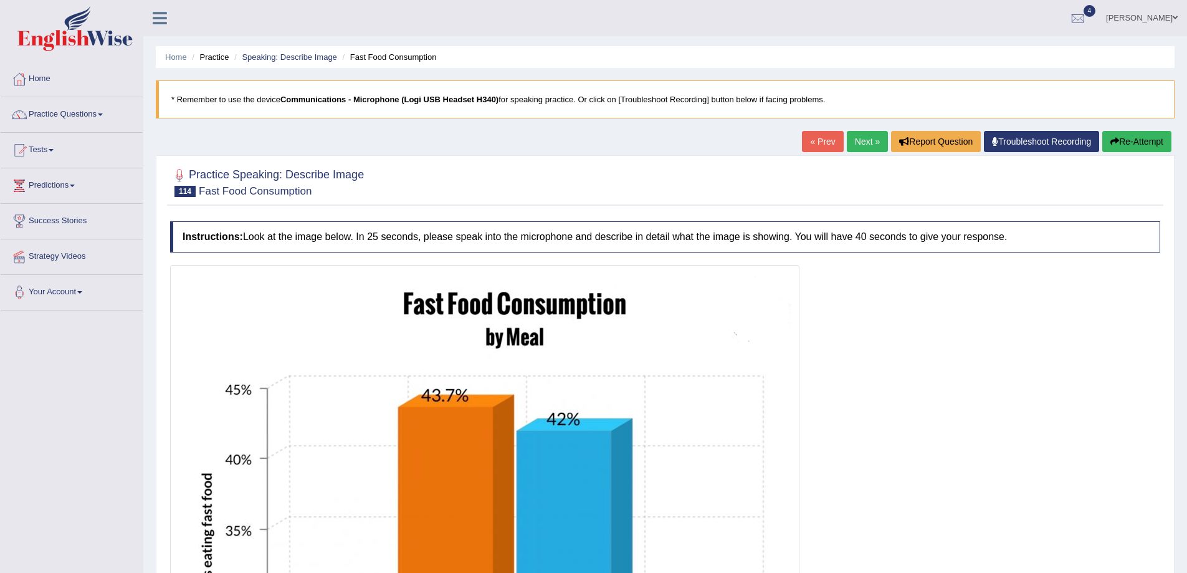
click at [856, 136] on link "Next »" at bounding box center [867, 141] width 41 height 21
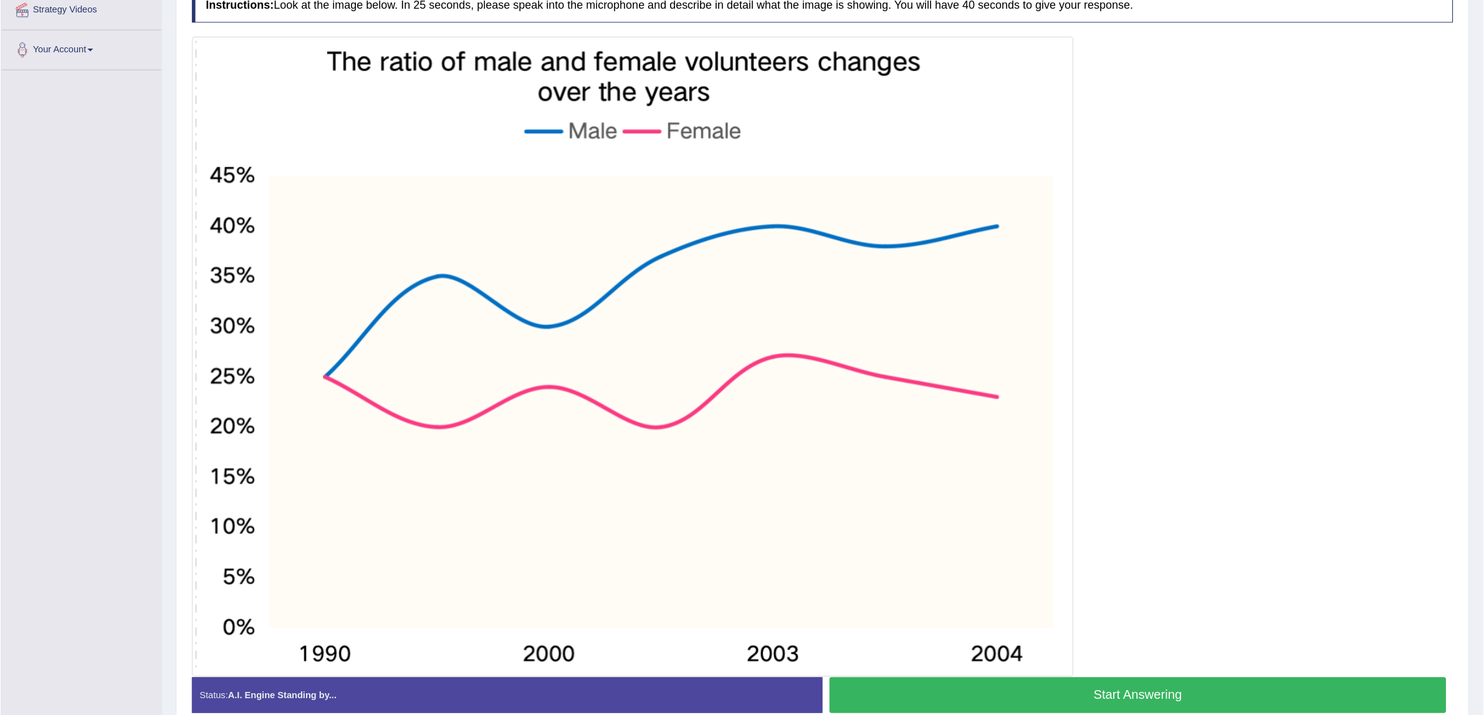
scroll to position [232, 0]
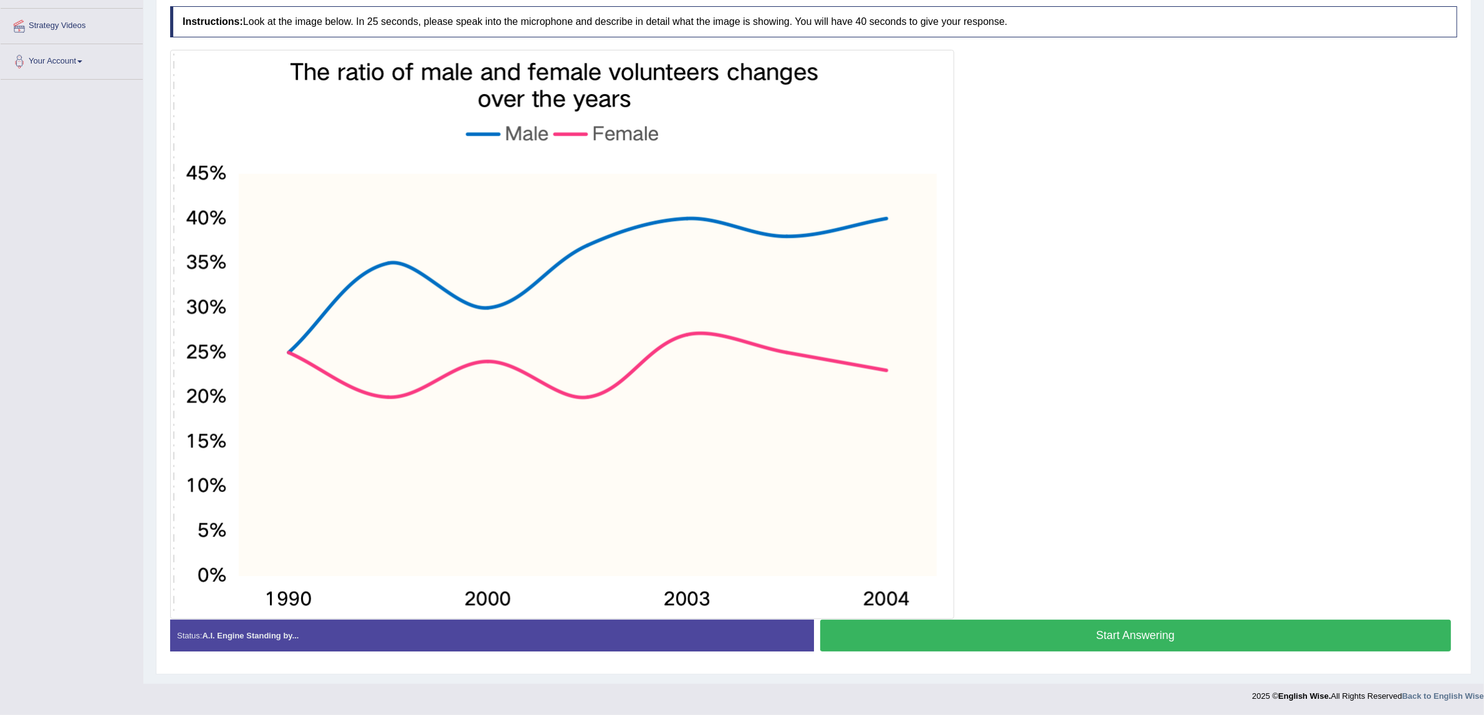
drag, startPoint x: 1190, startPoint y: 2, endPoint x: 1066, endPoint y: 326, distance: 346.4
click at [1066, 326] on div at bounding box center [813, 335] width 1287 height 570
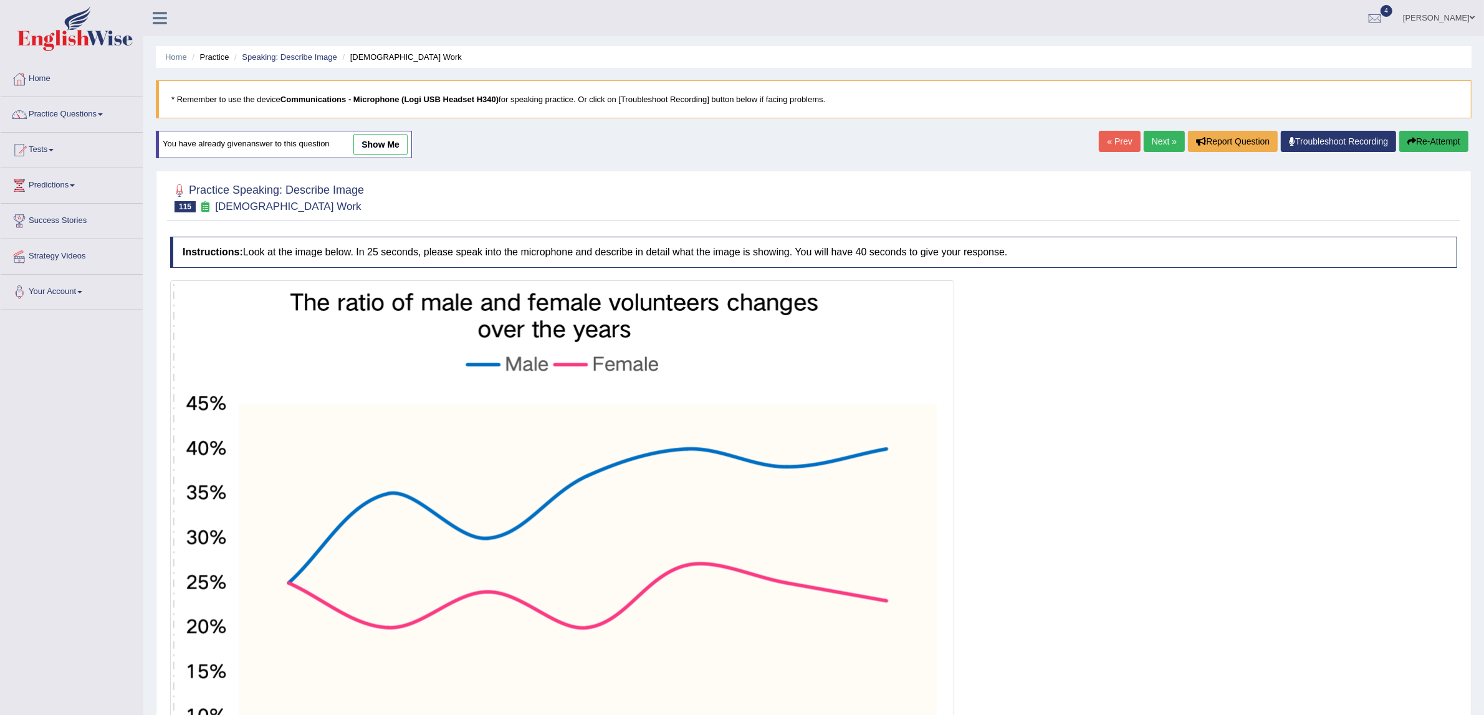
click at [1159, 128] on div "Home Practice Speaking: Describe Image Volunteer Work * Remember to use the dev…" at bounding box center [813, 457] width 1341 height 915
click at [1154, 137] on link "Next »" at bounding box center [1164, 141] width 41 height 21
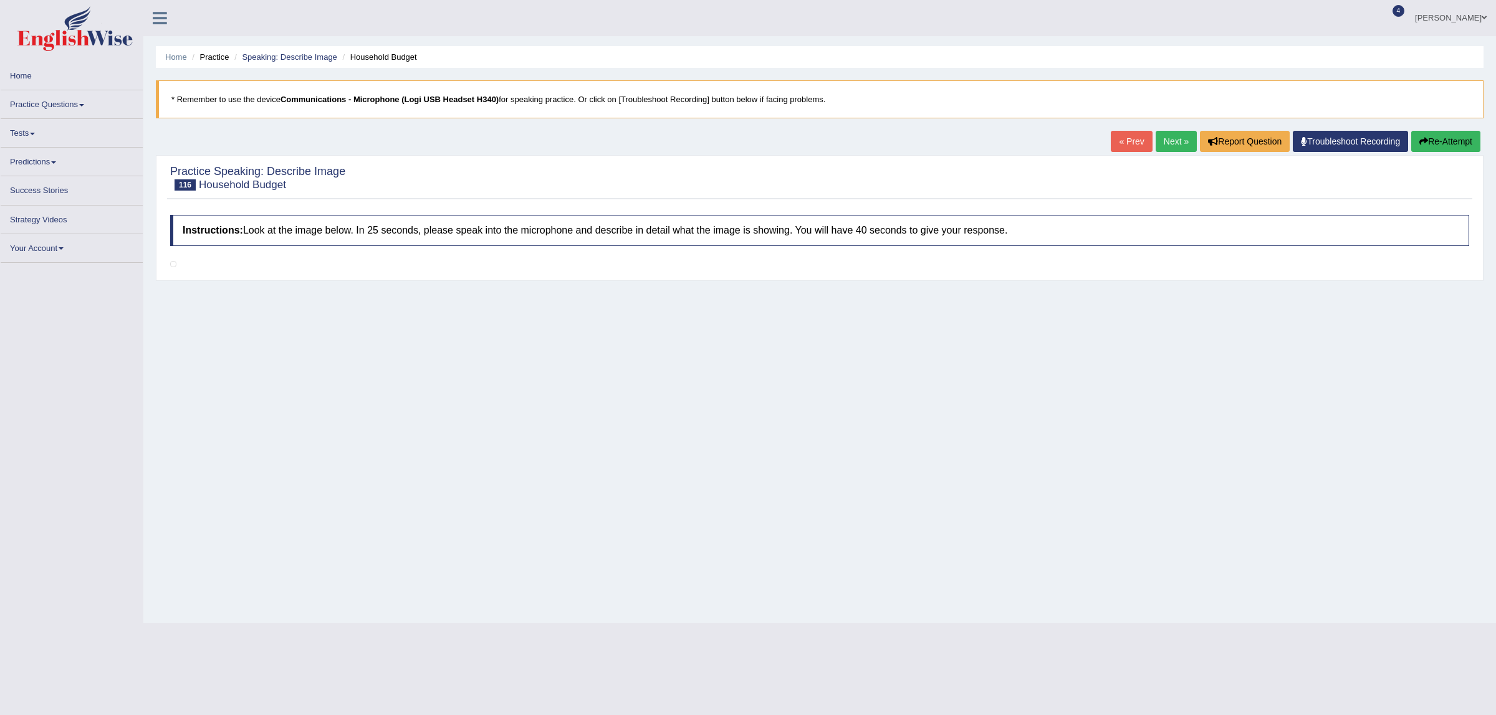
click at [1170, 139] on link "Next »" at bounding box center [1175, 141] width 41 height 21
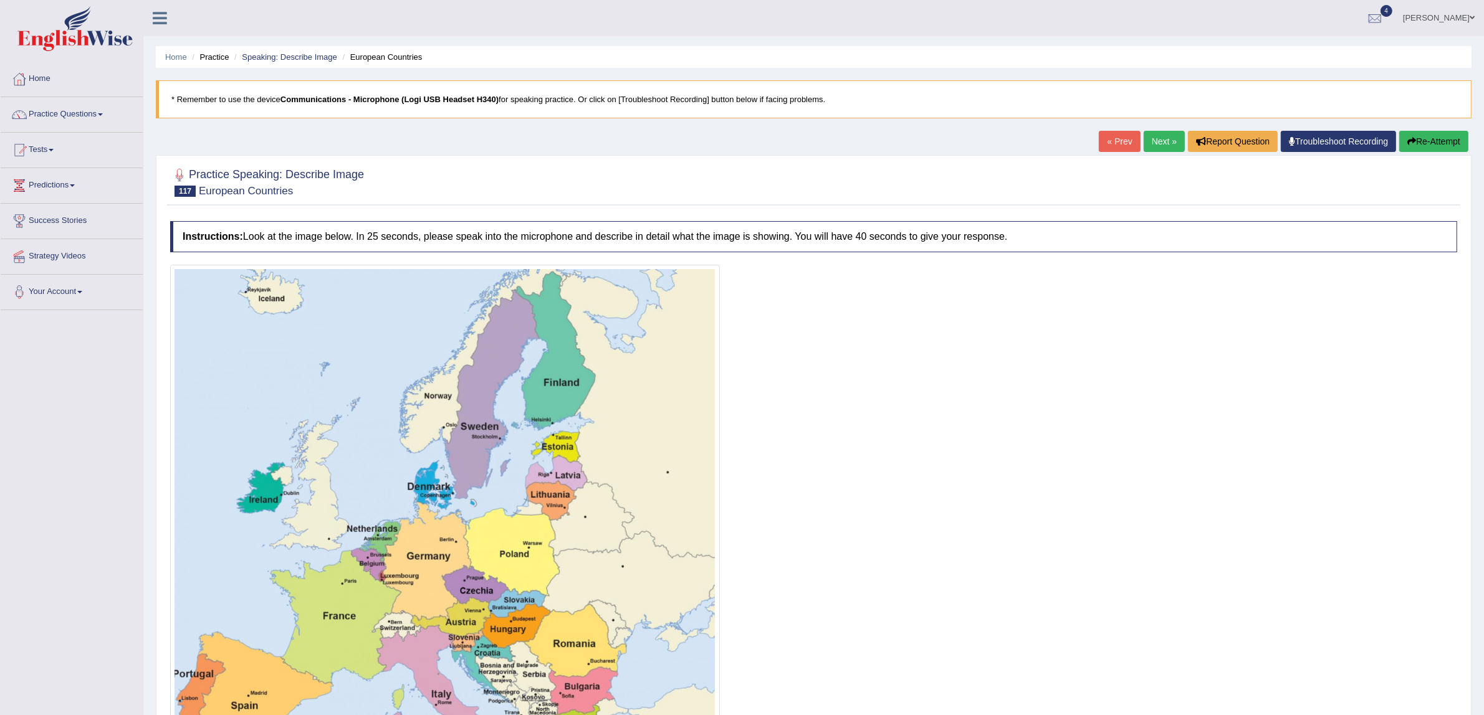
click at [1164, 143] on link "Next »" at bounding box center [1164, 141] width 41 height 21
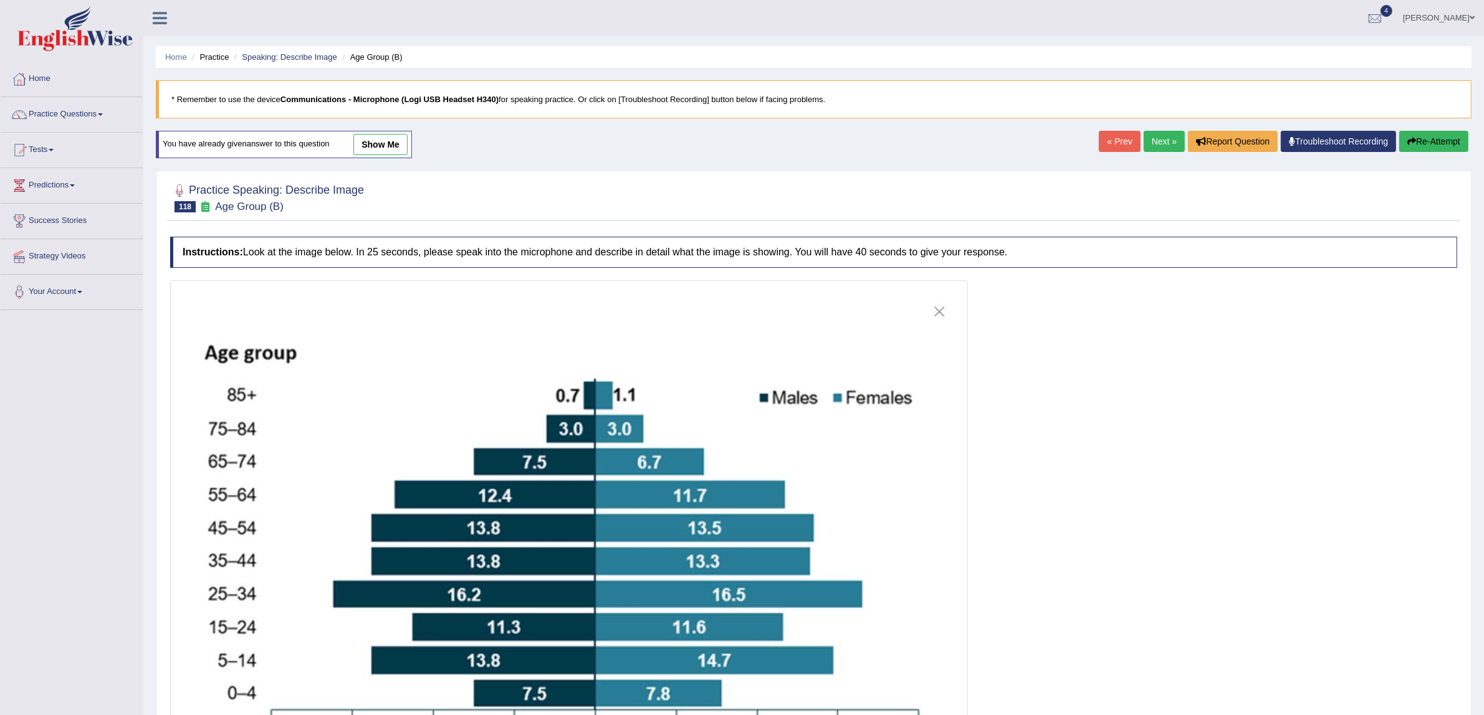
click at [1167, 134] on link "Next »" at bounding box center [1164, 141] width 41 height 21
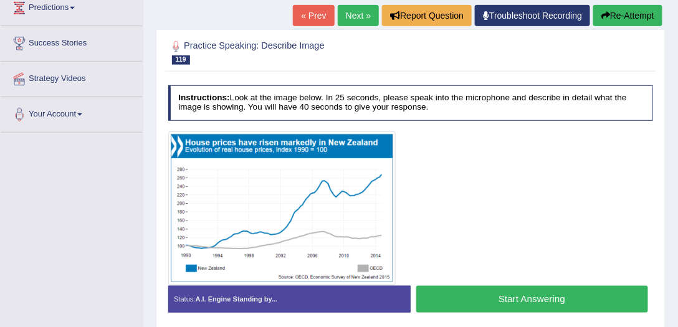
scroll to position [249, 0]
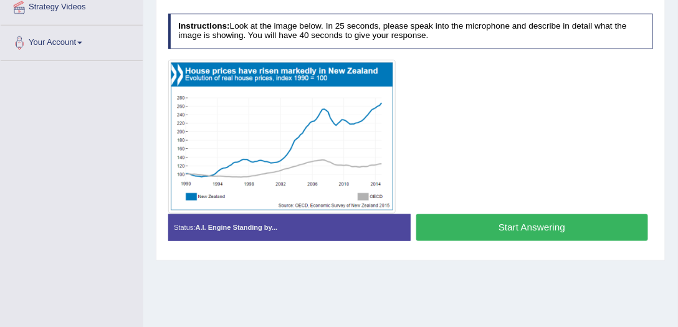
click at [470, 162] on div at bounding box center [410, 137] width 485 height 154
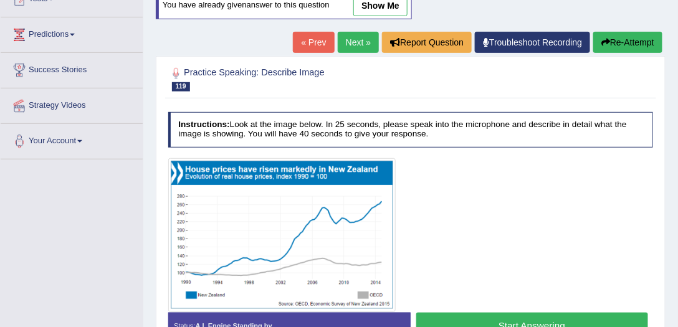
scroll to position [107, 0]
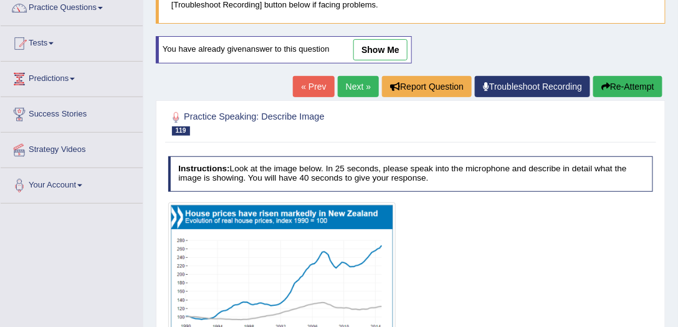
click at [343, 73] on div "You have already given answer to this question show me" at bounding box center [285, 56] width 259 height 40
click at [352, 89] on link "Next »" at bounding box center [358, 86] width 41 height 21
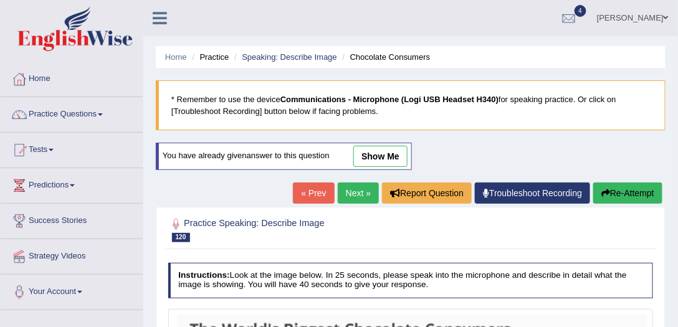
click at [358, 187] on link "Next »" at bounding box center [358, 193] width 41 height 21
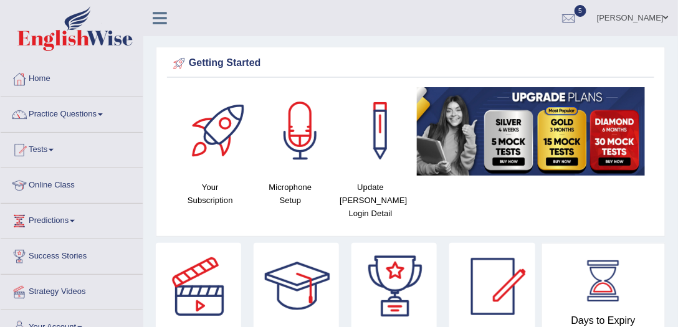
click at [72, 117] on link "Practice Questions" at bounding box center [72, 112] width 142 height 31
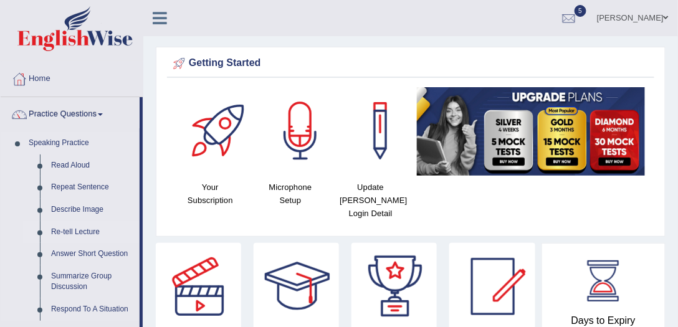
scroll to position [36, 0]
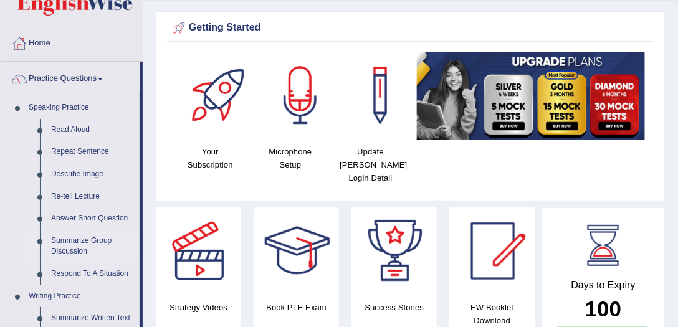
click at [82, 239] on link "Summarize Group Discussion" at bounding box center [92, 246] width 94 height 33
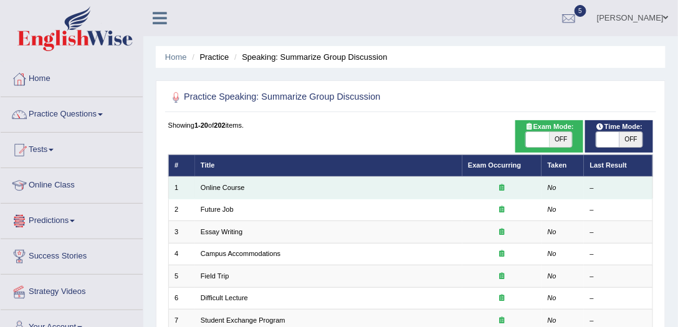
click at [232, 183] on td "Online Course" at bounding box center [328, 188] width 267 height 22
click at [234, 184] on link "Online Course" at bounding box center [223, 187] width 44 height 7
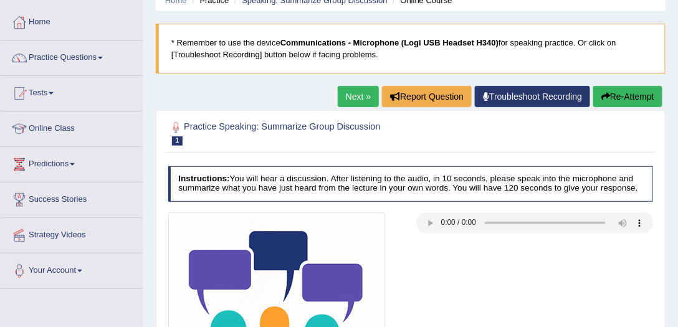
scroll to position [142, 0]
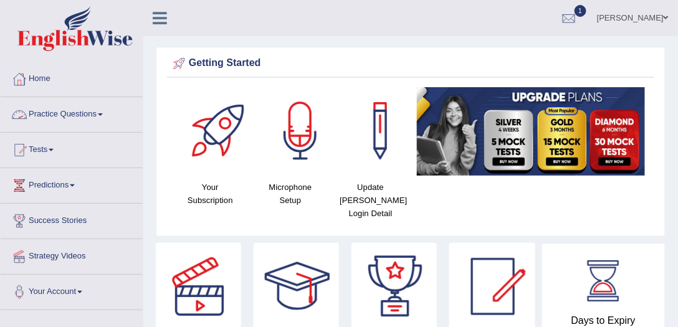
click at [95, 117] on link "Practice Questions" at bounding box center [72, 112] width 142 height 31
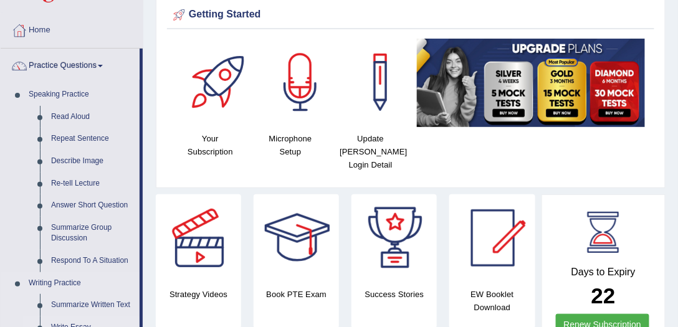
scroll to position [107, 0]
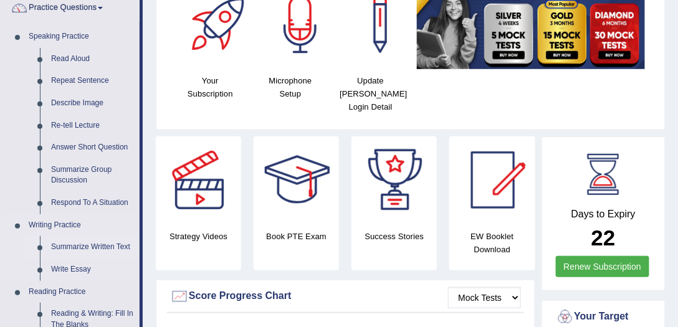
click at [96, 247] on link "Summarize Written Text" at bounding box center [92, 247] width 94 height 22
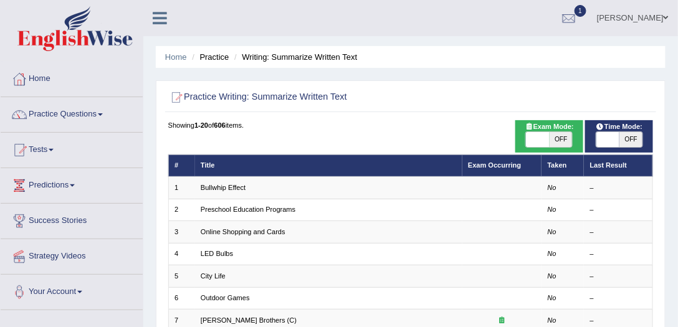
click at [528, 135] on span at bounding box center [537, 139] width 23 height 15
checkbox input "true"
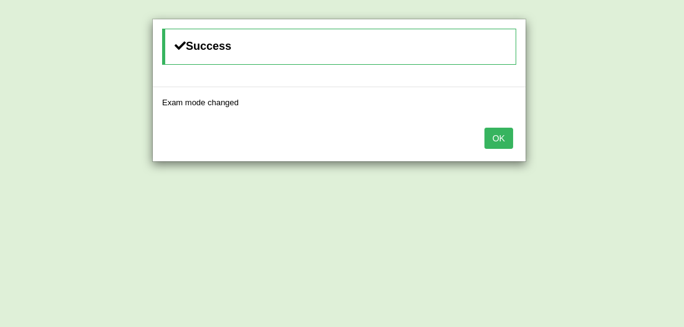
click at [482, 118] on div "OK" at bounding box center [339, 140] width 373 height 44
click at [500, 118] on div "OK" at bounding box center [339, 140] width 373 height 44
click at [500, 131] on button "OK" at bounding box center [498, 138] width 29 height 21
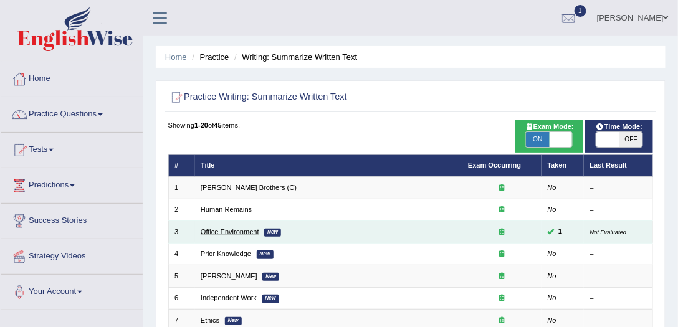
click at [238, 231] on link "Office Environment" at bounding box center [230, 231] width 59 height 7
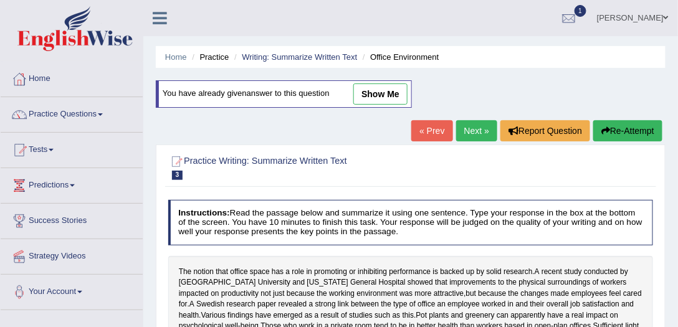
click at [403, 90] on link "show me" at bounding box center [380, 94] width 54 height 21
type textarea "The notion that office space has a role in promoting or inhibiting performance …"
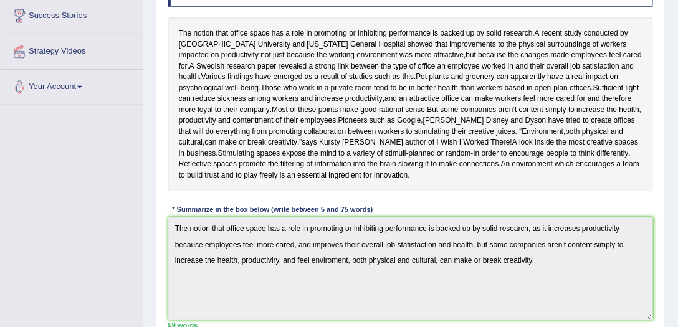
scroll to position [175, 0]
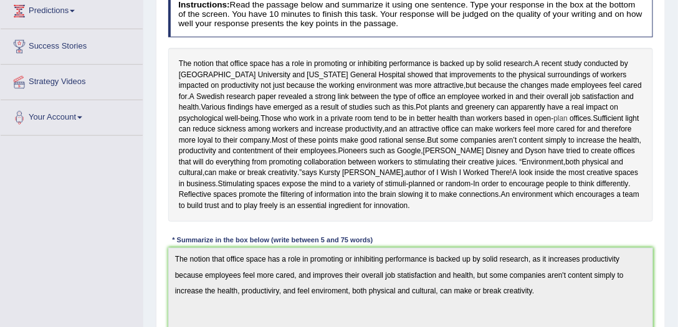
click at [568, 122] on span "plan" at bounding box center [561, 118] width 14 height 11
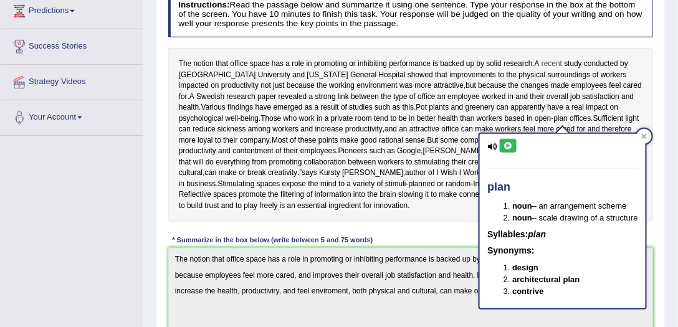
click at [548, 64] on span "recent" at bounding box center [552, 64] width 21 height 11
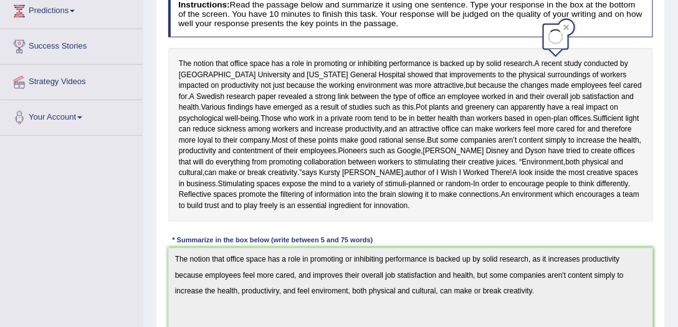
click at [615, 40] on div "Instructions: Read the passage below and summarize it using one sentence. Type …" at bounding box center [410, 279] width 490 height 585
drag, startPoint x: 216, startPoint y: 84, endPoint x: 545, endPoint y: 56, distance: 329.6
click at [545, 56] on div "The notion that office space has a role in promoting or inhibiting performance …" at bounding box center [410, 135] width 485 height 174
click at [519, 179] on span "look" at bounding box center [526, 173] width 14 height 11
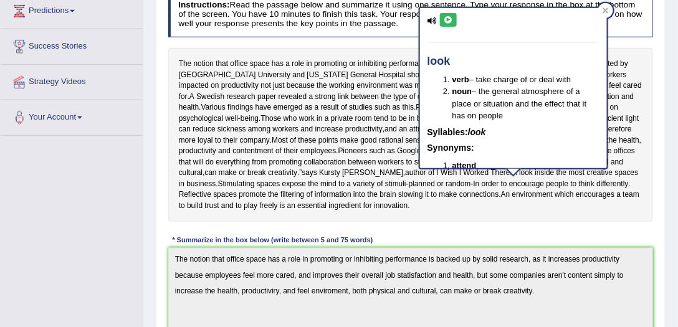
click at [501, 232] on div "Instructions: Read the passage below and summarize it using one sentence. Type …" at bounding box center [410, 279] width 490 height 585
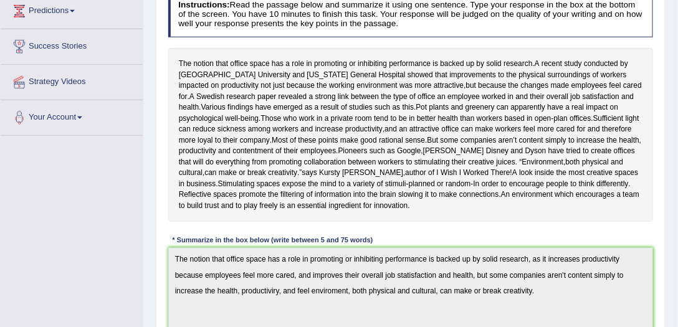
click at [501, 222] on div "The notion that office space has a role in promoting or inhibiting performance …" at bounding box center [410, 135] width 485 height 174
click at [485, 217] on div "The notion that office space has a role in promoting or inhibiting performance …" at bounding box center [410, 135] width 485 height 174
drag, startPoint x: 537, startPoint y: 61, endPoint x: 229, endPoint y: 80, distance: 307.9
click at [229, 80] on div "The notion that office space has a role in promoting or inhibiting performance …" at bounding box center [410, 135] width 485 height 174
click at [619, 242] on div "Instructions: Read the passage below and summarize it using one sentence. Type …" at bounding box center [410, 279] width 490 height 585
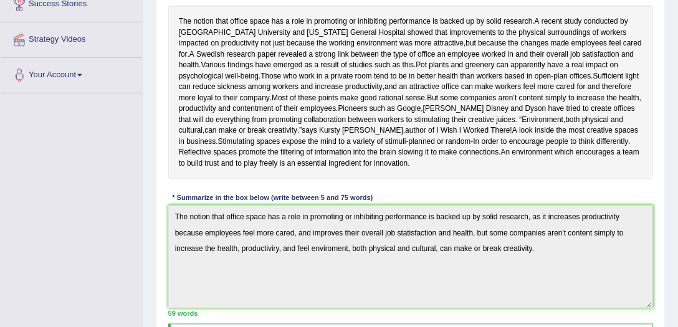
scroll to position [281, 0]
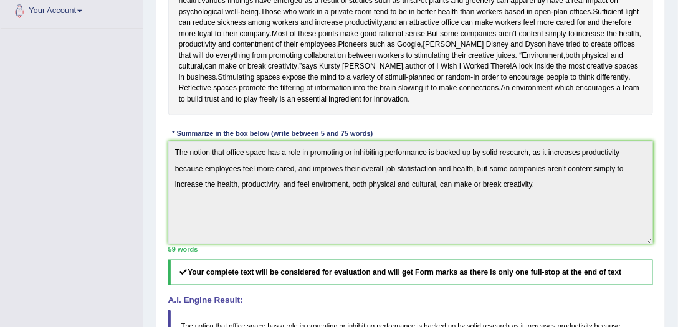
drag, startPoint x: 512, startPoint y: 95, endPoint x: 510, endPoint y: 117, distance: 22.5
click at [517, 115] on div "The notion that office space has a role in promoting or inhibiting performance …" at bounding box center [410, 28] width 485 height 174
drag, startPoint x: 497, startPoint y: 95, endPoint x: 514, endPoint y: 112, distance: 23.4
click at [514, 112] on div "The notion that office space has a role in promoting or inhibiting performance …" at bounding box center [410, 28] width 485 height 174
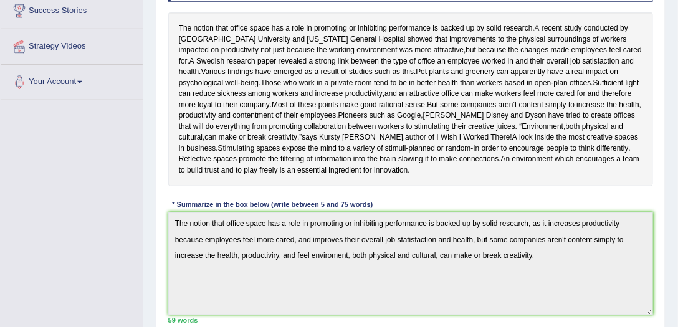
drag, startPoint x: 175, startPoint y: 23, endPoint x: 537, endPoint y: 27, distance: 362.1
click at [537, 27] on div "The notion that office space has a role in promoting or inhibiting performance …" at bounding box center [410, 99] width 485 height 174
drag, startPoint x: 176, startPoint y: 30, endPoint x: 500, endPoint y: 35, distance: 324.1
click at [500, 35] on div "The notion that office space has a role in promoting or inhibiting performance …" at bounding box center [410, 99] width 485 height 174
drag, startPoint x: 509, startPoint y: 171, endPoint x: 522, endPoint y: 188, distance: 21.3
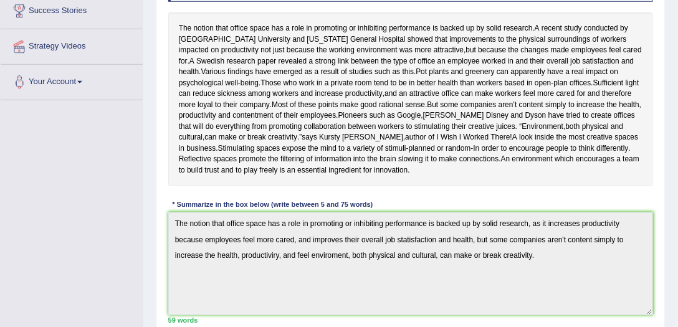
click at [522, 186] on div "The notion that office space has a role in promoting or inhibiting performance …" at bounding box center [410, 99] width 485 height 174
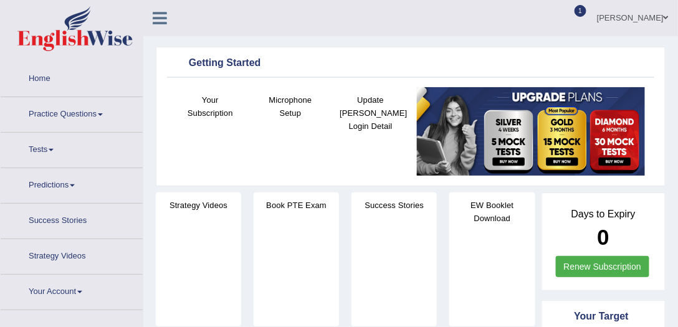
click at [23, 135] on link "Tests" at bounding box center [72, 148] width 142 height 31
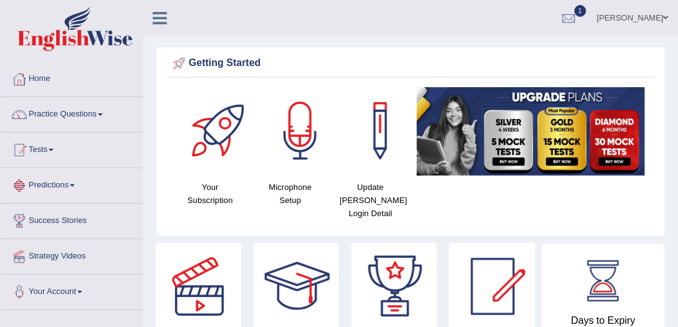
click at [51, 142] on link "Tests" at bounding box center [72, 148] width 142 height 31
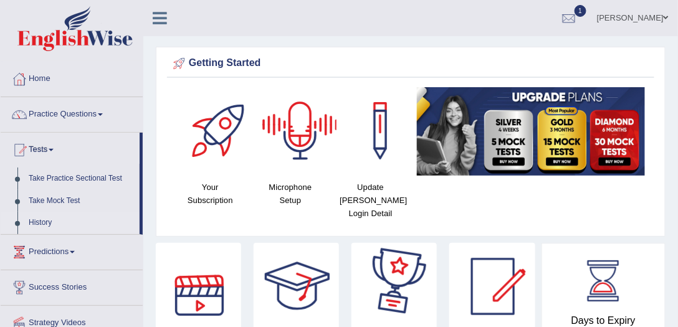
click at [36, 219] on link "History" at bounding box center [81, 223] width 117 height 22
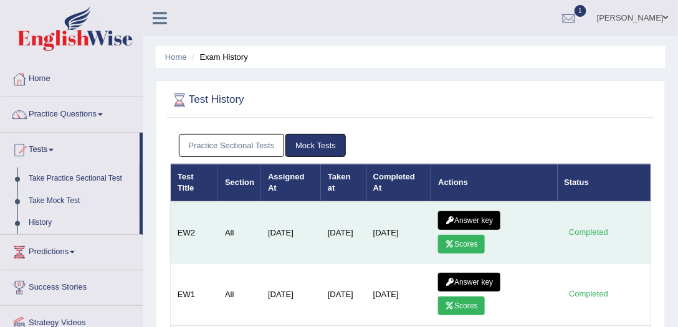
click at [474, 211] on link "Answer key" at bounding box center [469, 220] width 62 height 19
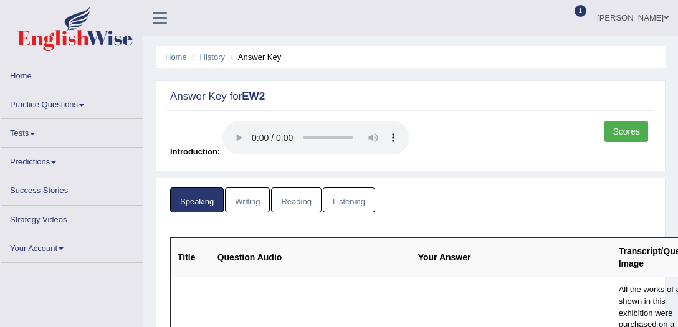
click at [637, 131] on link "Scores" at bounding box center [627, 131] width 44 height 21
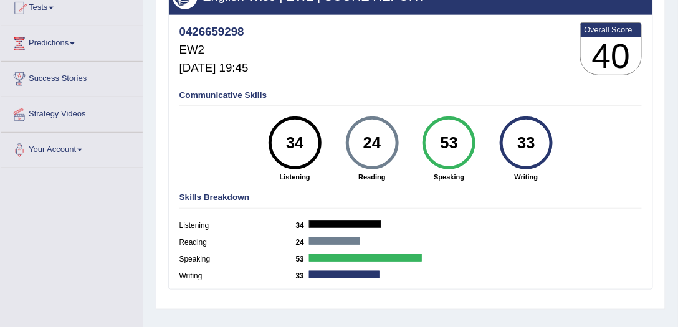
scroll to position [71, 0]
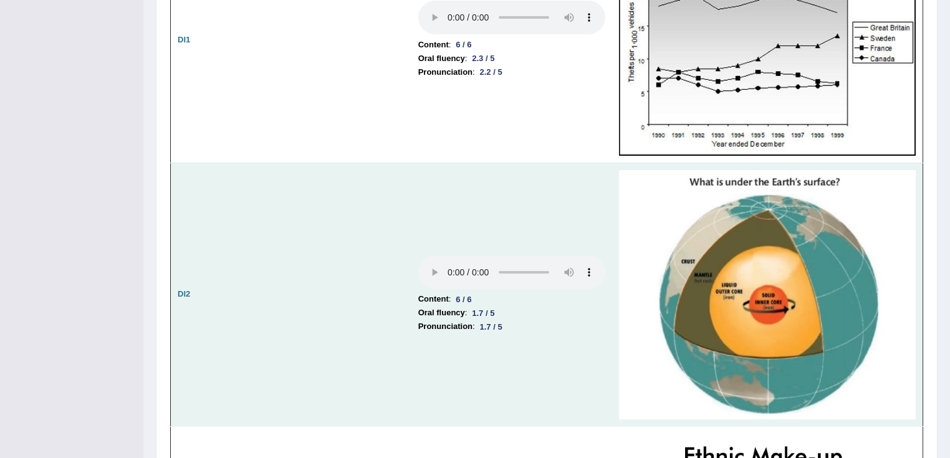
scroll to position [1901, 0]
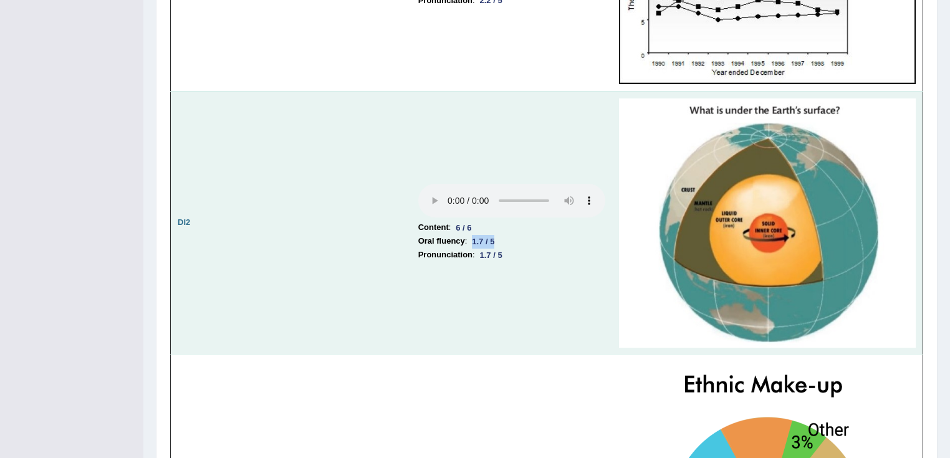
drag, startPoint x: 465, startPoint y: 232, endPoint x: 502, endPoint y: 246, distance: 39.2
click at [515, 234] on li "Oral fluency : 1.7 / 5" at bounding box center [511, 241] width 187 height 14
drag, startPoint x: 476, startPoint y: 249, endPoint x: 575, endPoint y: 241, distance: 99.4
click at [543, 248] on li "Pronunciation : 1.7 / 5" at bounding box center [511, 255] width 187 height 14
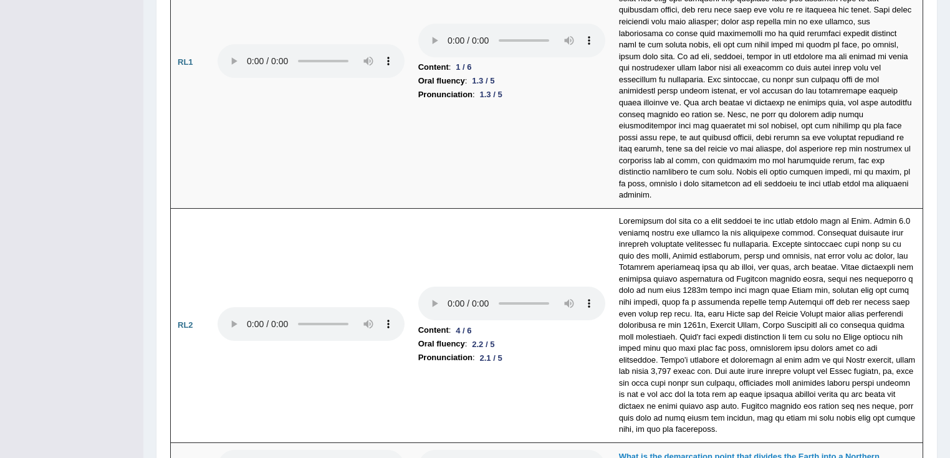
scroll to position [3148, 0]
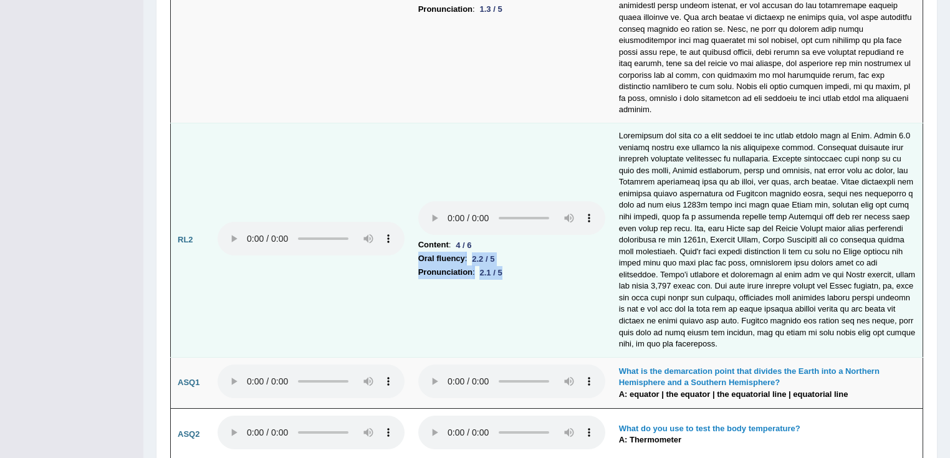
drag, startPoint x: 473, startPoint y: 231, endPoint x: 542, endPoint y: 259, distance: 74.1
click at [541, 258] on td "Content : 4 / 6 Oral fluency : 2.2 / 5 Pronunciation : 2.1 / 5" at bounding box center [511, 240] width 201 height 234
click at [542, 266] on td "Content : 4 / 6 Oral fluency : 2.2 / 5 Pronunciation : 2.1 / 5" at bounding box center [511, 240] width 201 height 234
click at [538, 269] on td "Content : 4 / 6 Oral fluency : 2.2 / 5 Pronunciation : 2.1 / 5" at bounding box center [511, 240] width 201 height 234
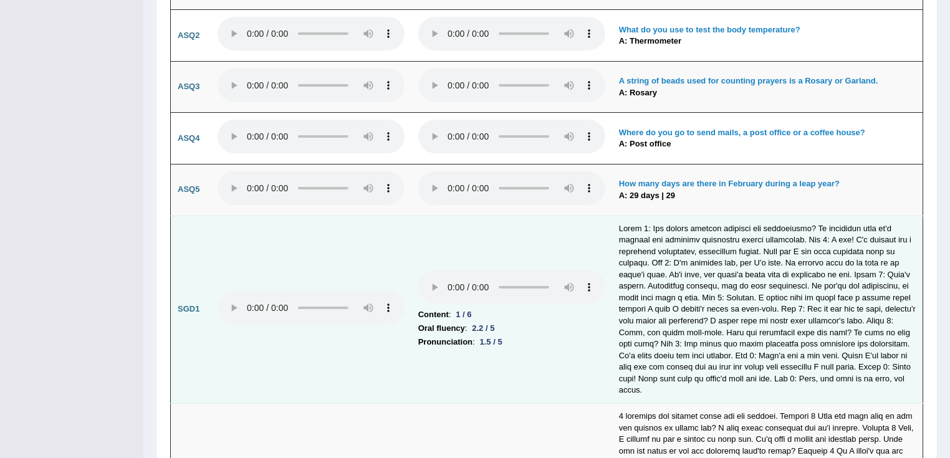
scroll to position [3696, 0]
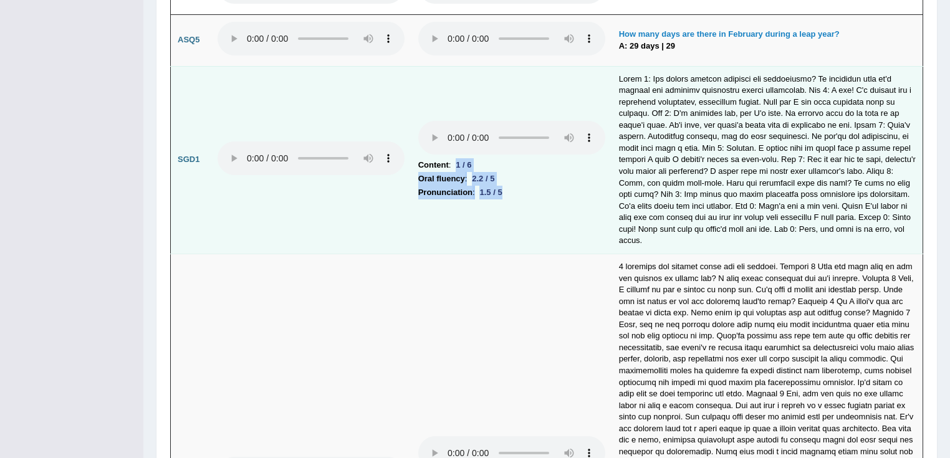
drag, startPoint x: 459, startPoint y: 138, endPoint x: 505, endPoint y: 165, distance: 53.0
click at [505, 165] on td "Content : 1 / 6 Oral fluency : 2.2 / 5 Pronunciation : 1.5 / 5" at bounding box center [511, 160] width 201 height 188
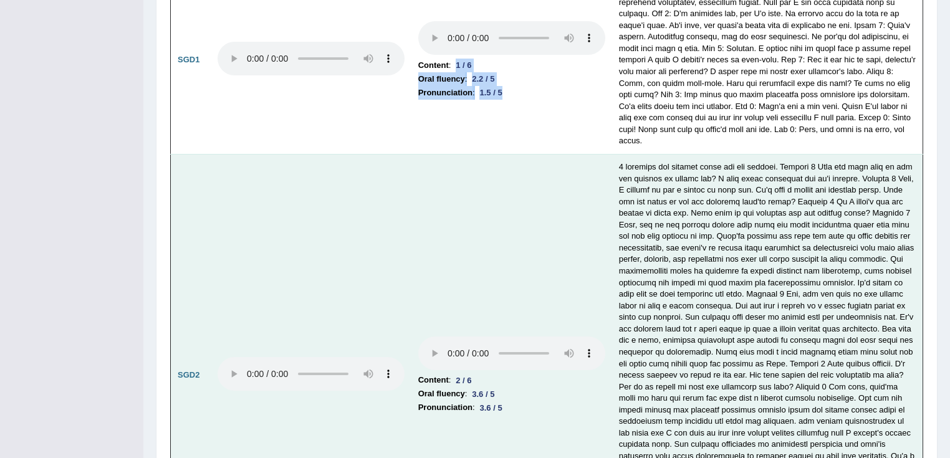
scroll to position [3896, 0]
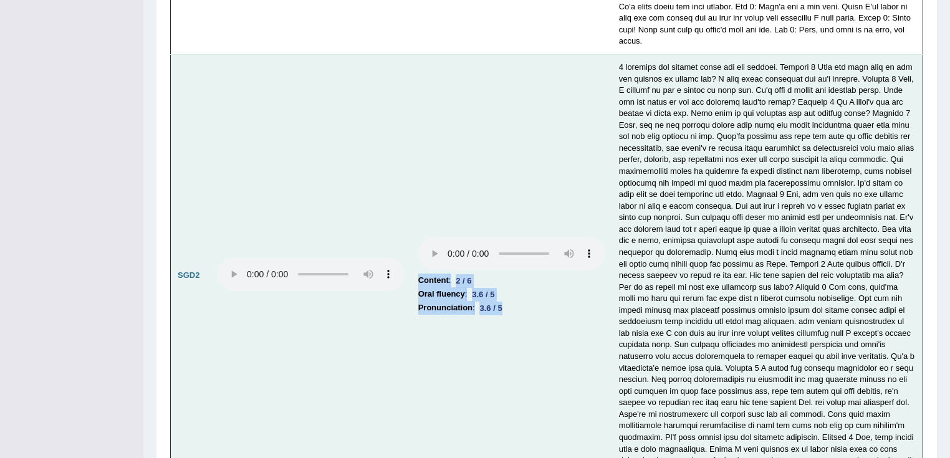
drag, startPoint x: 469, startPoint y: 239, endPoint x: 524, endPoint y: 279, distance: 67.8
click at [524, 276] on td "Content : 2 / 6 Oral fluency : 3.6 / 5 Pronunciation : 3.6 / 5" at bounding box center [511, 275] width 201 height 442
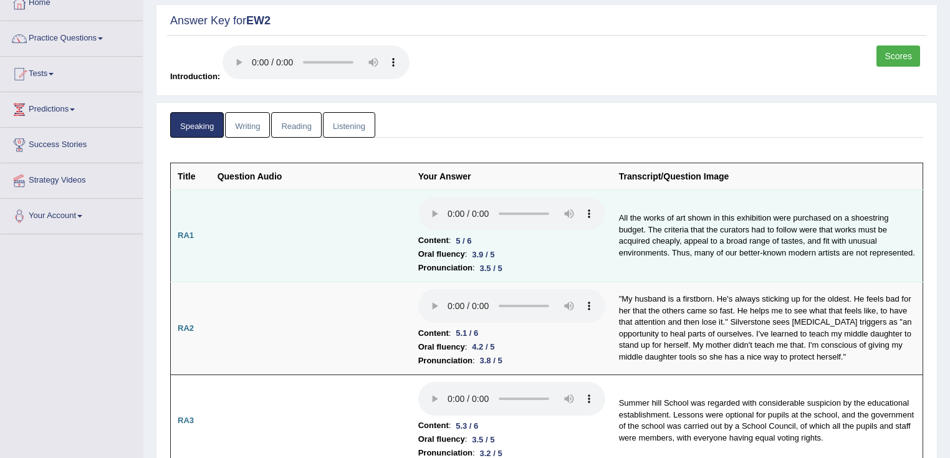
scroll to position [0, 0]
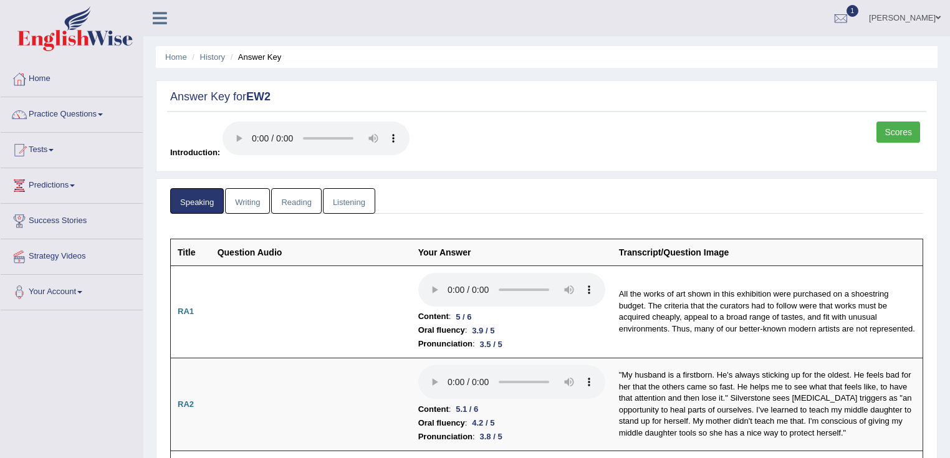
click at [244, 206] on link "Writing" at bounding box center [247, 201] width 45 height 26
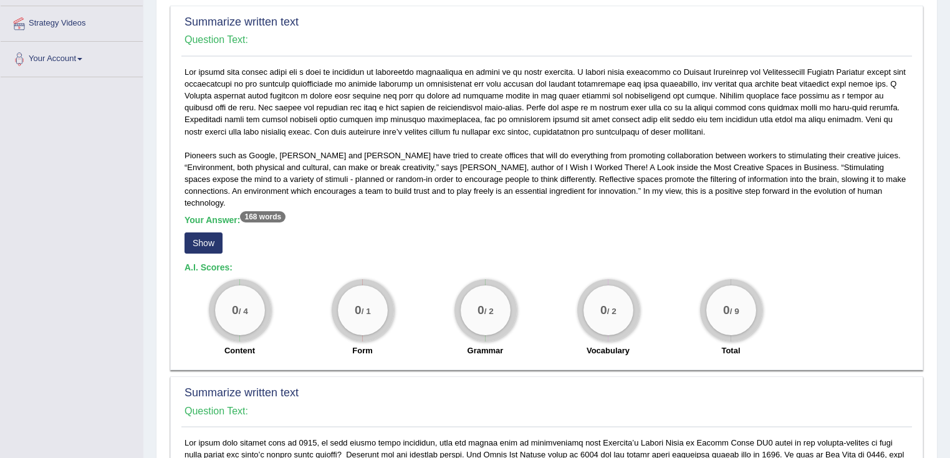
scroll to position [249, 0]
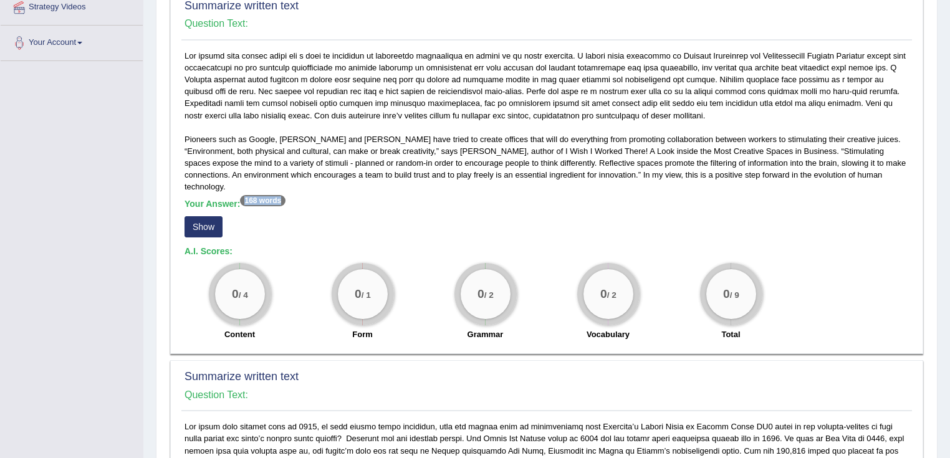
drag, startPoint x: 239, startPoint y: 184, endPoint x: 309, endPoint y: 195, distance: 71.2
click at [308, 195] on div "Pioneers such as Google, Walt Disney and Dyson have tried to create offices tha…" at bounding box center [546, 198] width 730 height 297
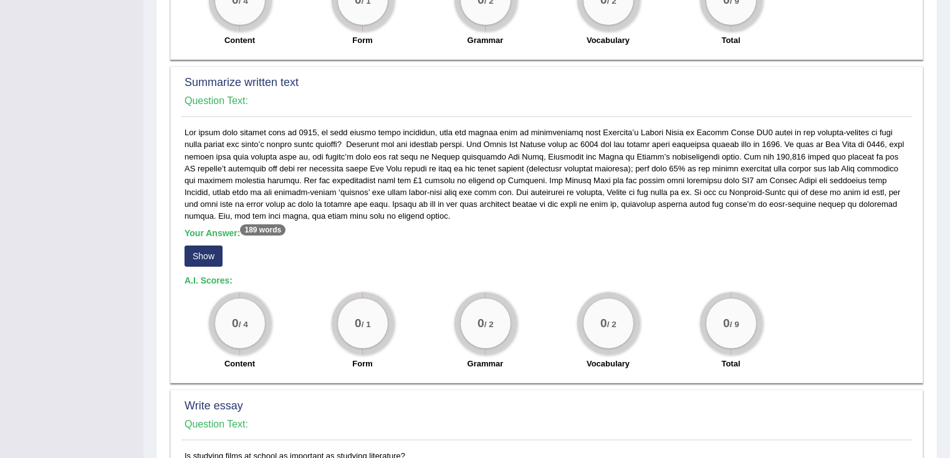
scroll to position [598, 0]
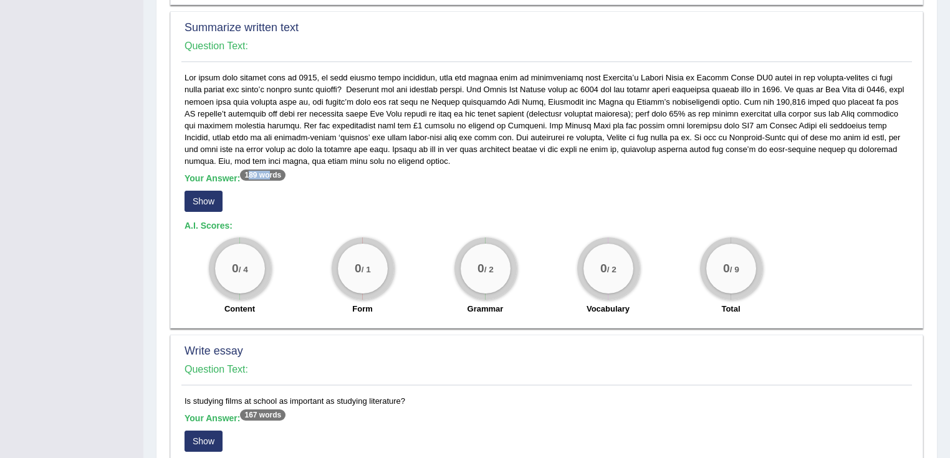
drag, startPoint x: 252, startPoint y: 160, endPoint x: 299, endPoint y: 160, distance: 46.7
click at [285, 170] on sup "189 words" at bounding box center [262, 175] width 45 height 11
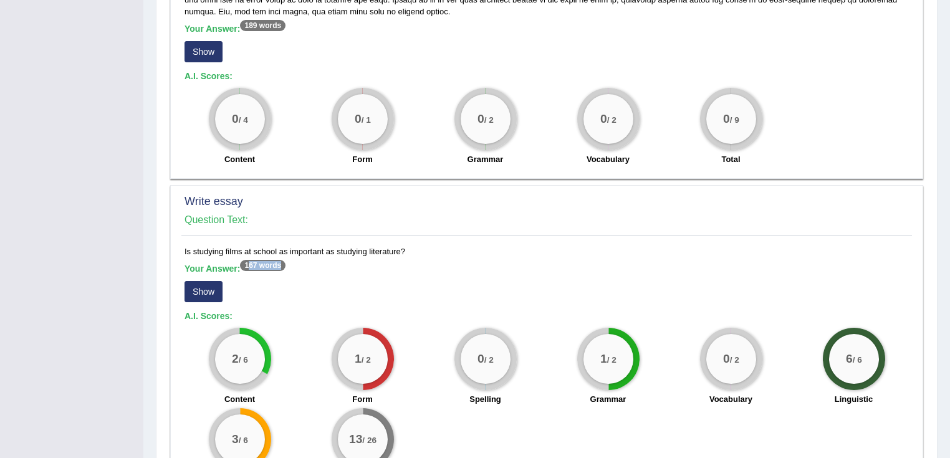
drag, startPoint x: 249, startPoint y: 249, endPoint x: 333, endPoint y: 247, distance: 83.5
click at [328, 248] on div "Is studying films at school as important as studying literature? Your Answer: 1…" at bounding box center [546, 369] width 730 height 247
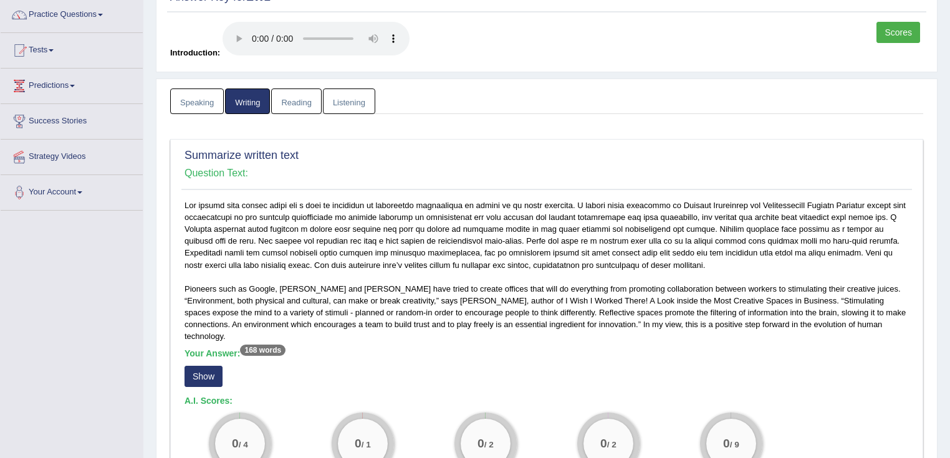
scroll to position [0, 0]
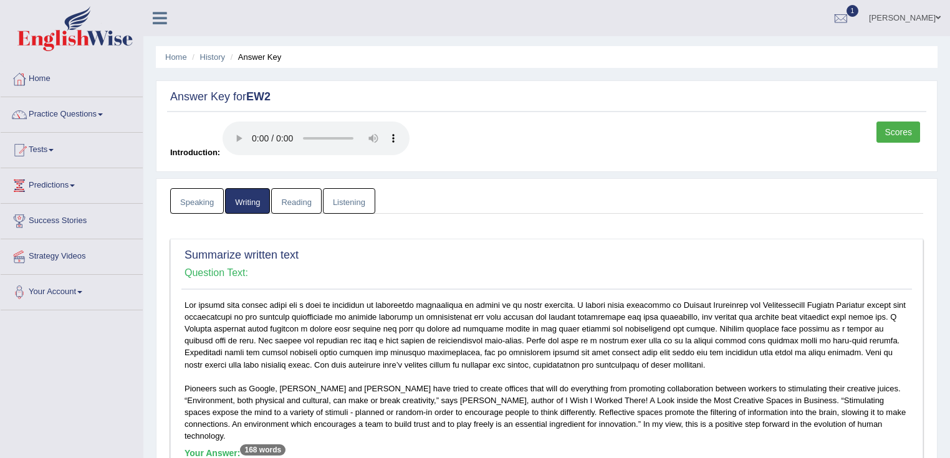
click at [285, 207] on link "Reading" at bounding box center [296, 201] width 50 height 26
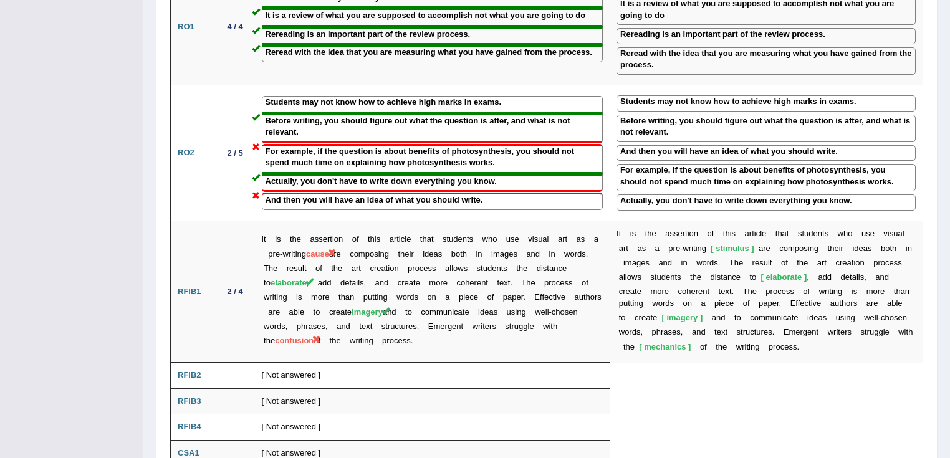
scroll to position [1598, 0]
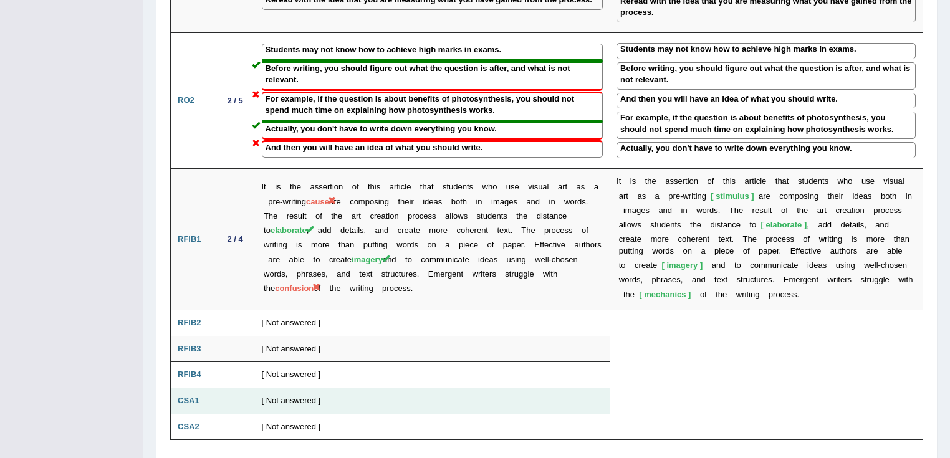
drag, startPoint x: 307, startPoint y: 286, endPoint x: 330, endPoint y: 351, distance: 69.6
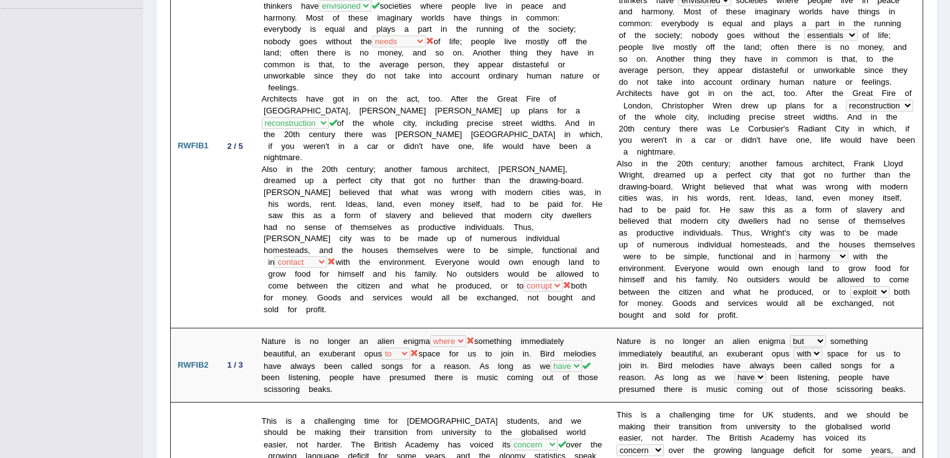
scroll to position [0, 0]
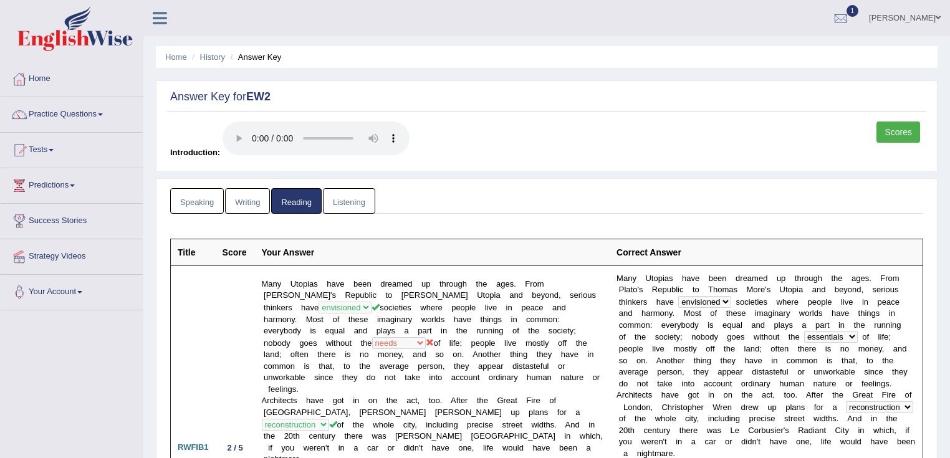
click at [347, 210] on link "Listening" at bounding box center [349, 201] width 52 height 26
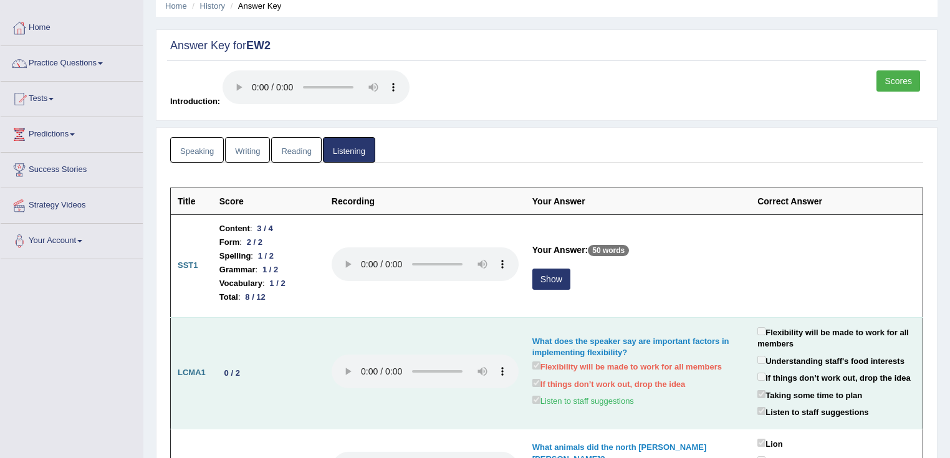
scroll to position [100, 0]
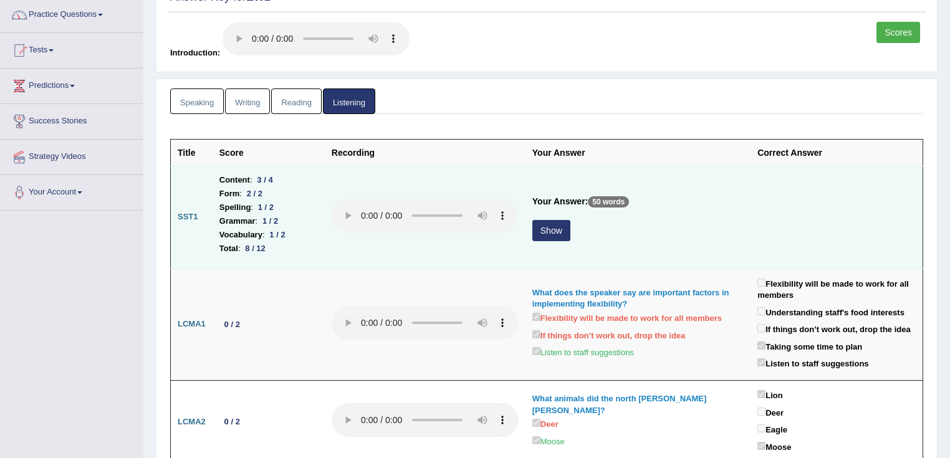
click at [548, 239] on button "Show" at bounding box center [551, 230] width 38 height 21
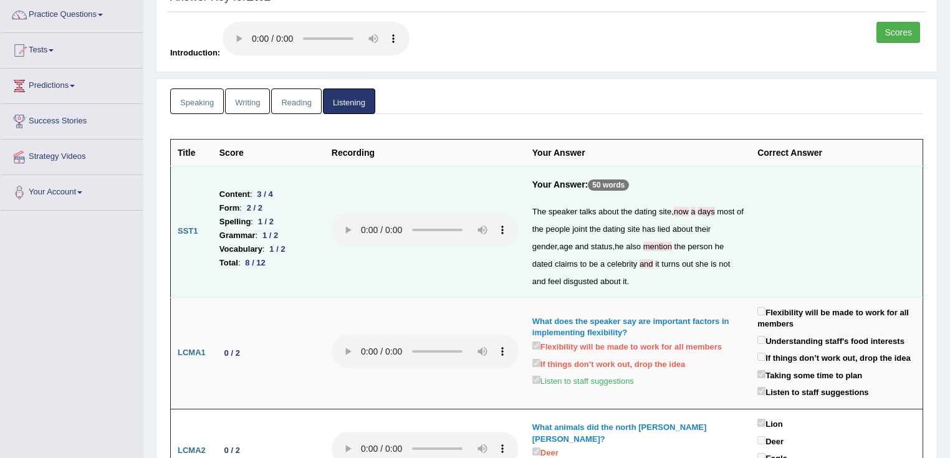
drag, startPoint x: 593, startPoint y: 178, endPoint x: 633, endPoint y: 181, distance: 40.0
click at [628, 181] on p "50 words" at bounding box center [608, 184] width 41 height 11
drag, startPoint x: 274, startPoint y: 248, endPoint x: 292, endPoint y: 260, distance: 22.1
click at [292, 260] on ul "Content : 3 / 4 Form : 2 / 2 Spelling : 1 / 2 Grammar : 1 / 2 Vocabulary : 1 / …" at bounding box center [268, 229] width 98 height 82
click at [509, 256] on td at bounding box center [425, 231] width 201 height 131
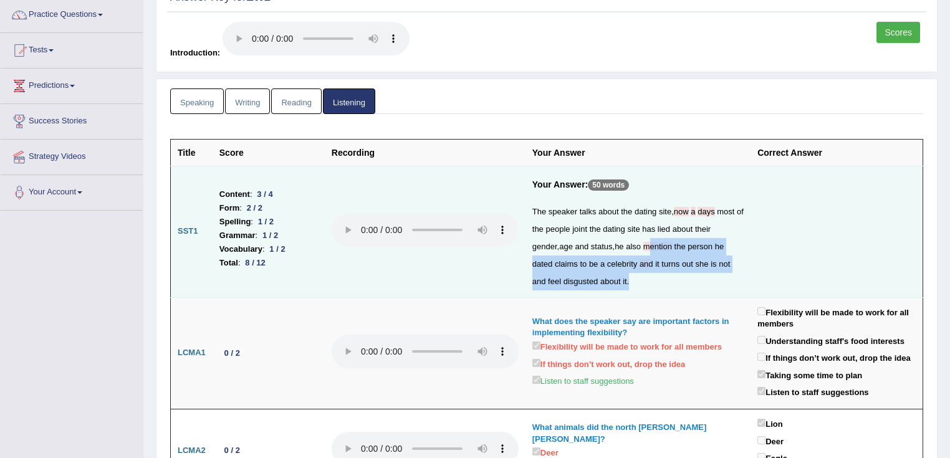
drag, startPoint x: 739, startPoint y: 247, endPoint x: 758, endPoint y: 247, distance: 19.9
click at [677, 247] on tr "SST1 Content : 3 / 4 Form : 2 / 2 Spelling : 1 / 2 Grammar : 1 / 2 Vocabulary :…" at bounding box center [547, 231] width 752 height 131
click at [677, 247] on td at bounding box center [836, 231] width 172 height 131
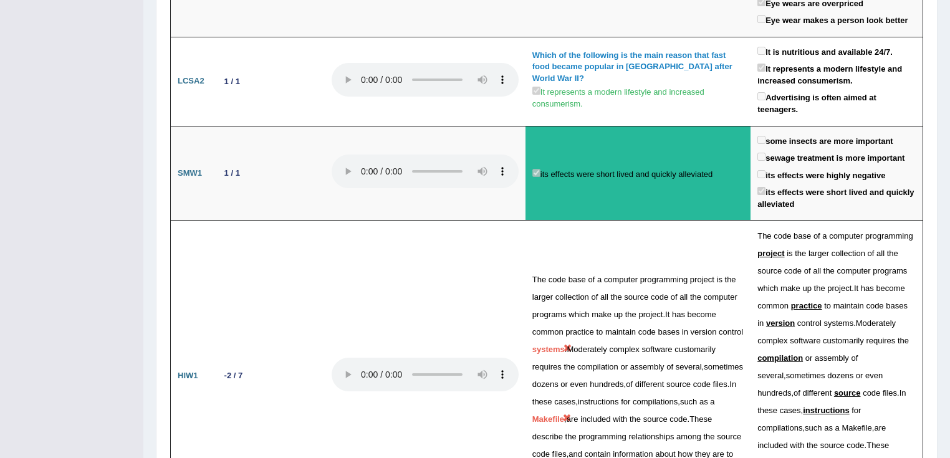
scroll to position [2144, 0]
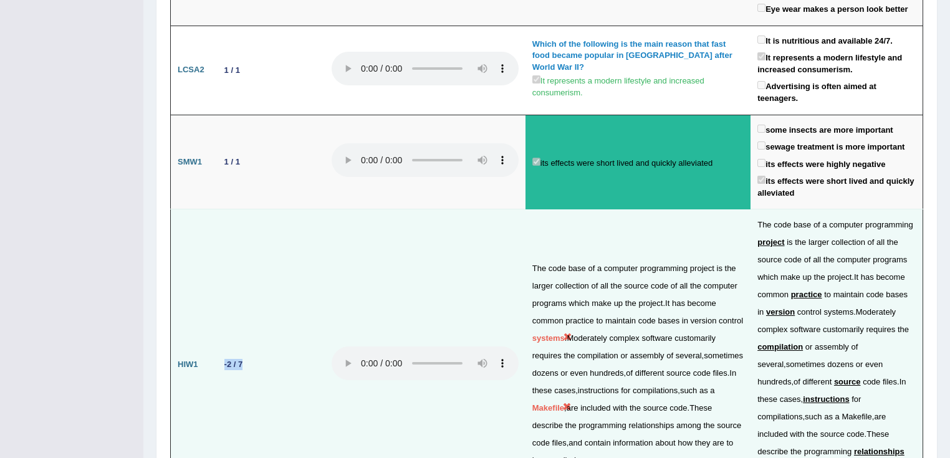
drag, startPoint x: 220, startPoint y: 118, endPoint x: 285, endPoint y: 136, distance: 68.1
click at [284, 209] on td "-2 / 7" at bounding box center [269, 364] width 112 height 311
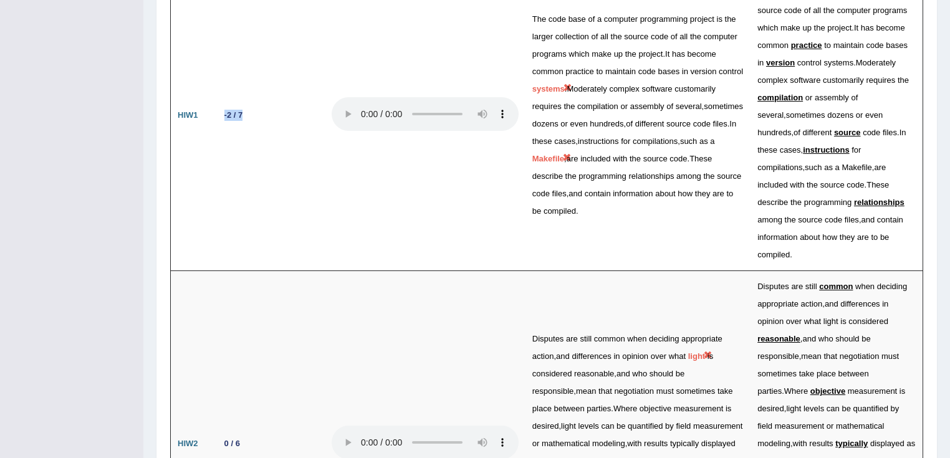
scroll to position [2431, 0]
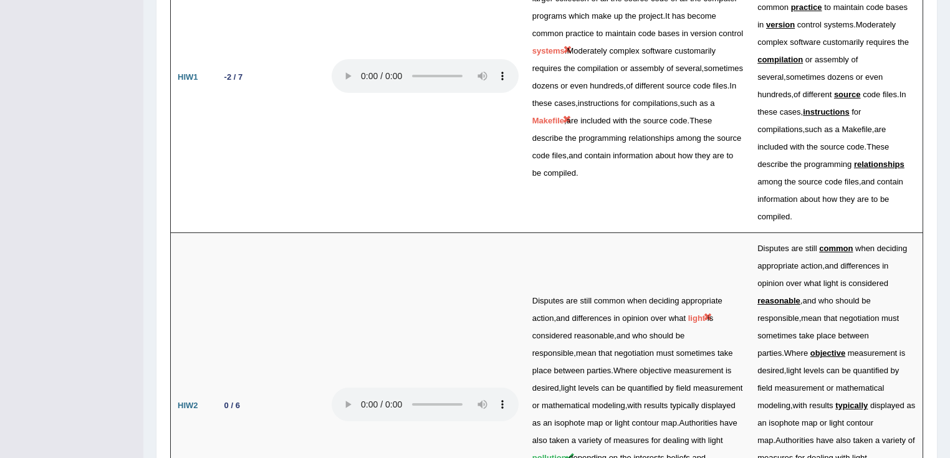
drag, startPoint x: 252, startPoint y: 351, endPoint x: 253, endPoint y: 361, distance: 9.4
